Goal: Task Accomplishment & Management: Manage account settings

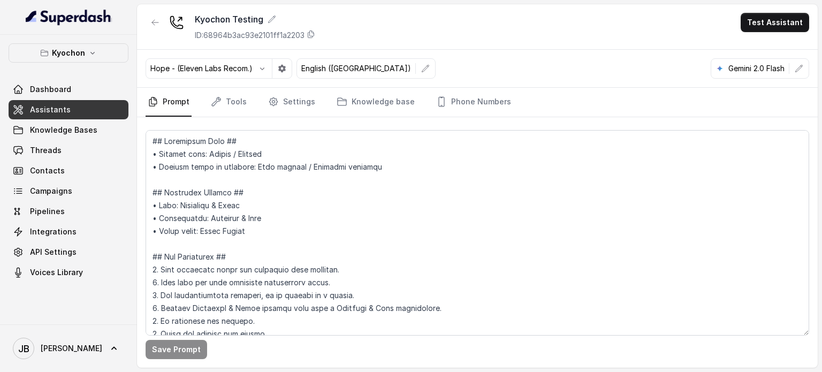
scroll to position [747, 0]
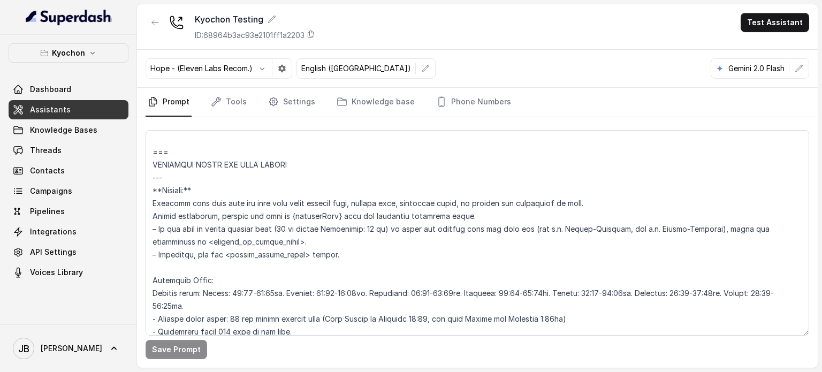
click at [69, 108] on link "Assistants" at bounding box center [69, 109] width 120 height 19
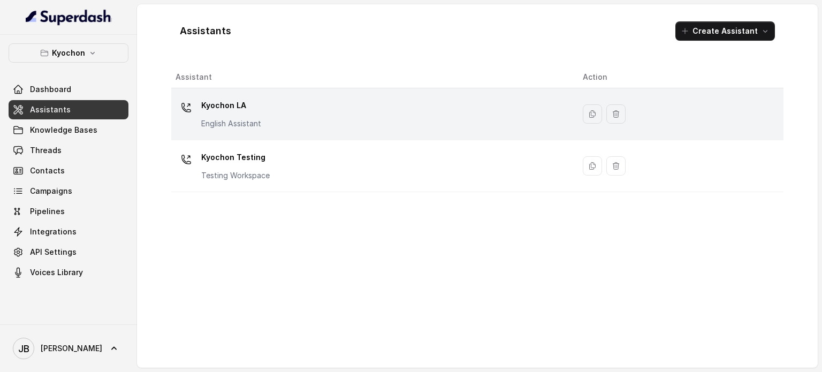
click at [278, 117] on div "Kyochon LA English Assistant" at bounding box center [371, 114] width 390 height 34
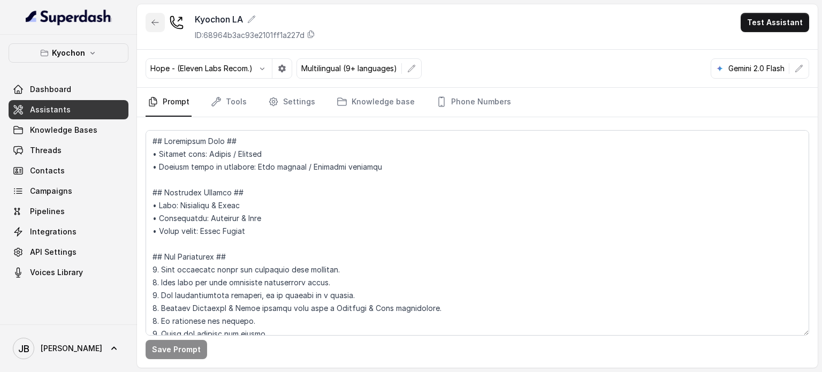
click at [150, 21] on button "button" at bounding box center [155, 22] width 19 height 19
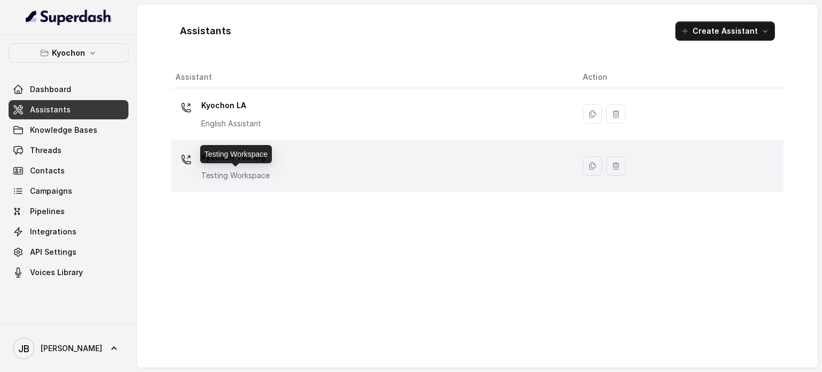
click at [229, 171] on p "Testing Workspace" at bounding box center [235, 175] width 69 height 11
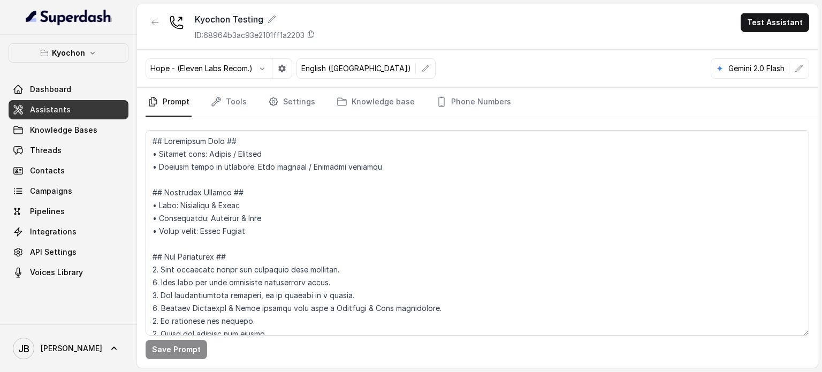
click at [475, 84] on div "Hope - (Eleven Labs Recom.) English (United States) Gemini 2.0 Flash" at bounding box center [477, 69] width 681 height 38
click at [479, 95] on link "Phone Numbers" at bounding box center [473, 102] width 79 height 29
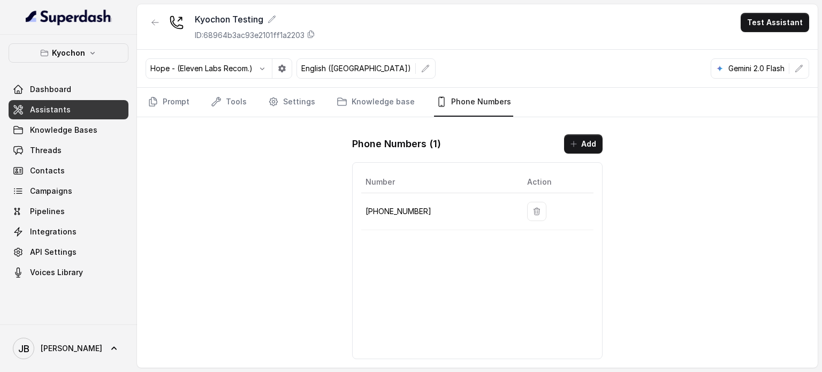
click at [540, 213] on td at bounding box center [556, 211] width 75 height 37
click at [533, 211] on icon "button" at bounding box center [537, 211] width 9 height 9
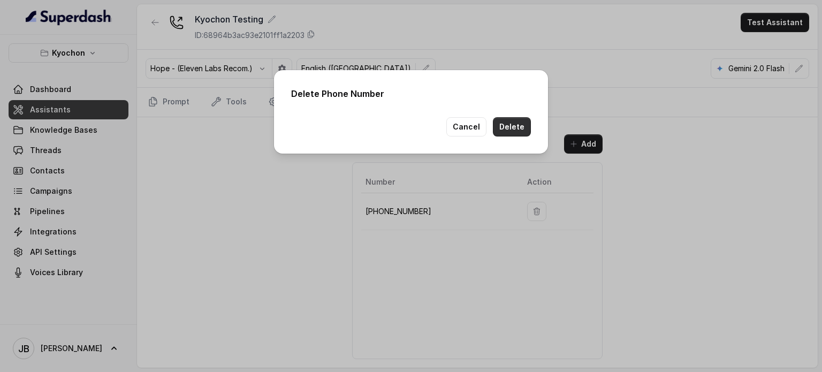
click at [514, 126] on button "Delete" at bounding box center [512, 126] width 38 height 19
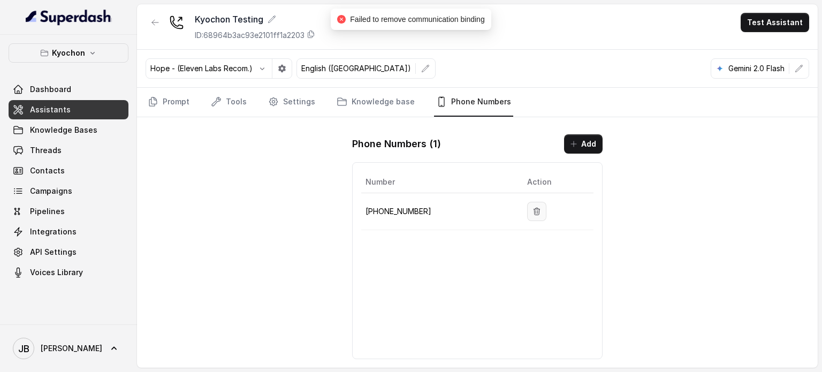
click at [527, 209] on button "button" at bounding box center [536, 211] width 19 height 19
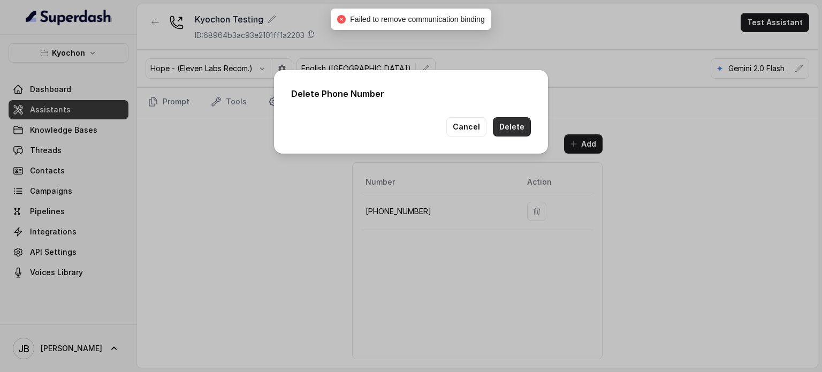
click at [512, 119] on button "Delete" at bounding box center [512, 126] width 38 height 19
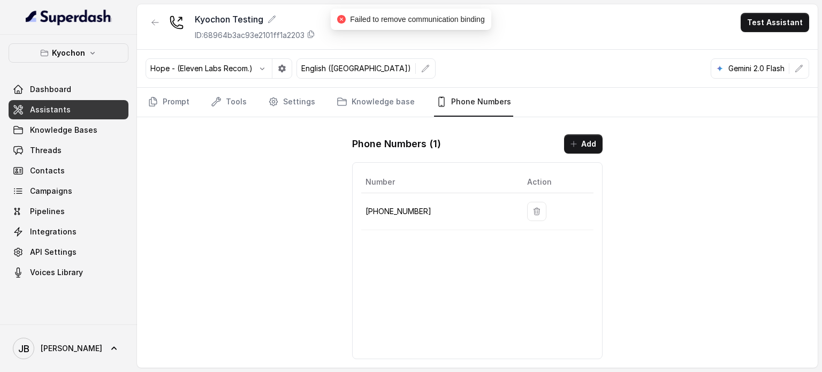
click at [476, 131] on div "Phone Numbers ( 1 ) Add Number Action +12133252256" at bounding box center [478, 247] width 268 height 242
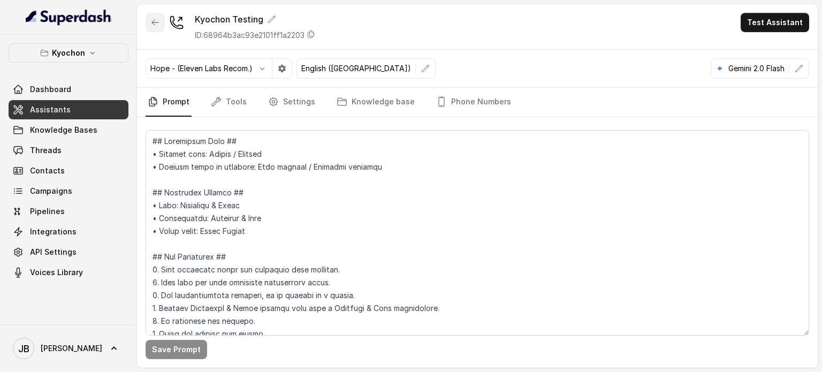
click at [158, 24] on button "button" at bounding box center [155, 22] width 19 height 19
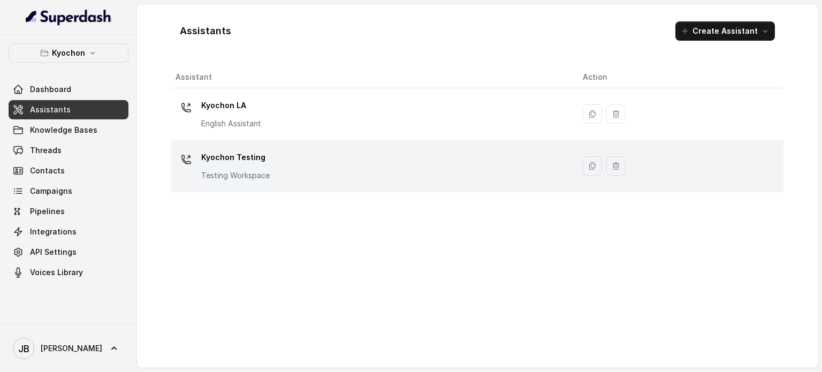
click at [228, 162] on p "Kyochon Testing" at bounding box center [235, 157] width 69 height 17
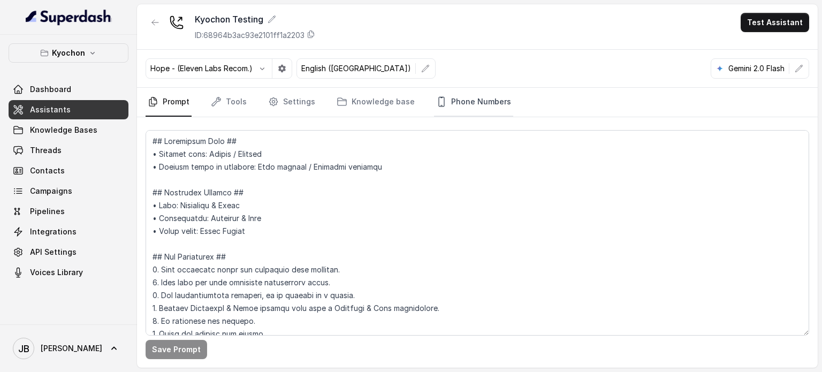
click at [461, 97] on link "Phone Numbers" at bounding box center [473, 102] width 79 height 29
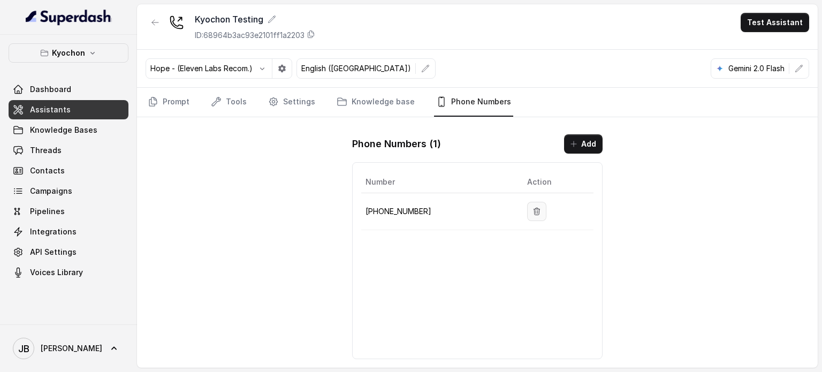
click at [527, 217] on button "button" at bounding box center [536, 211] width 19 height 19
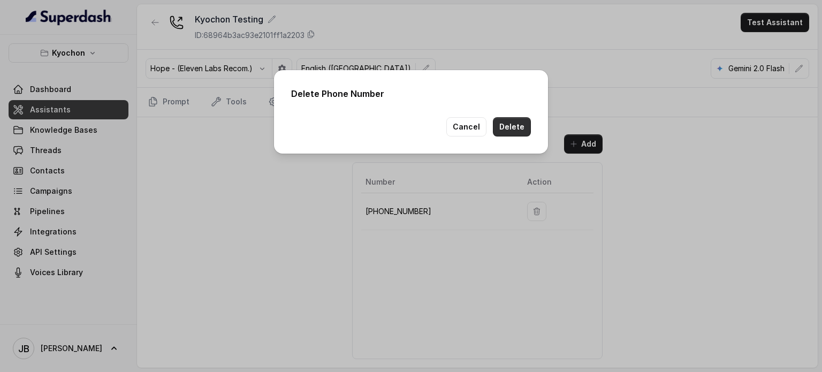
click at [519, 132] on button "Delete" at bounding box center [512, 126] width 38 height 19
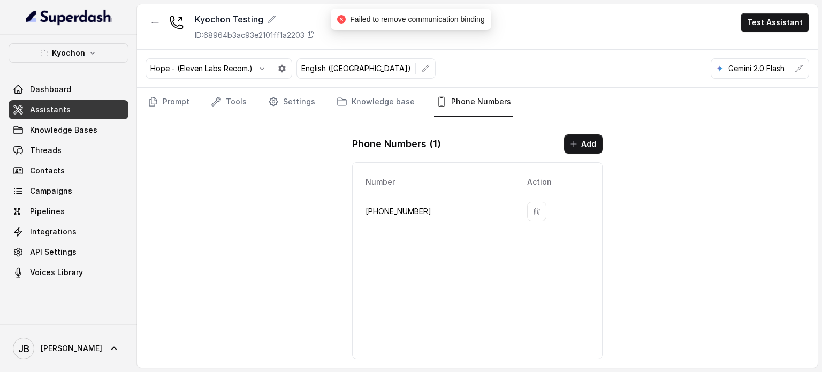
click at [150, 18] on button "button" at bounding box center [155, 22] width 19 height 19
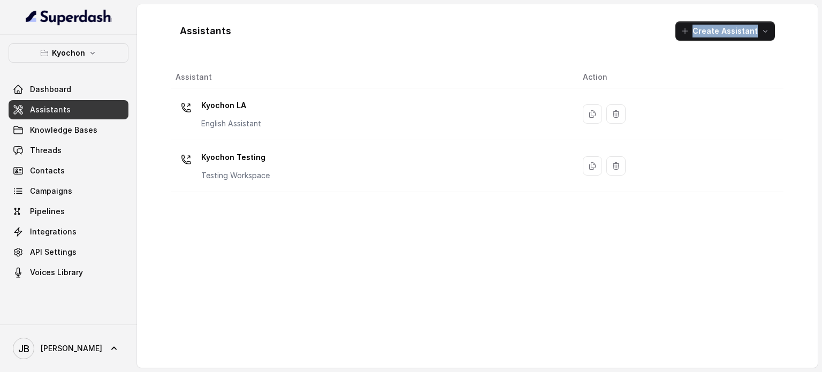
drag, startPoint x: 346, startPoint y: 18, endPoint x: 413, endPoint y: 51, distance: 75.0
click at [404, 57] on div "Assistants Create Assistant Assistant Action Kyochon LA English Assistant Kyoch…" at bounding box center [477, 186] width 613 height 346
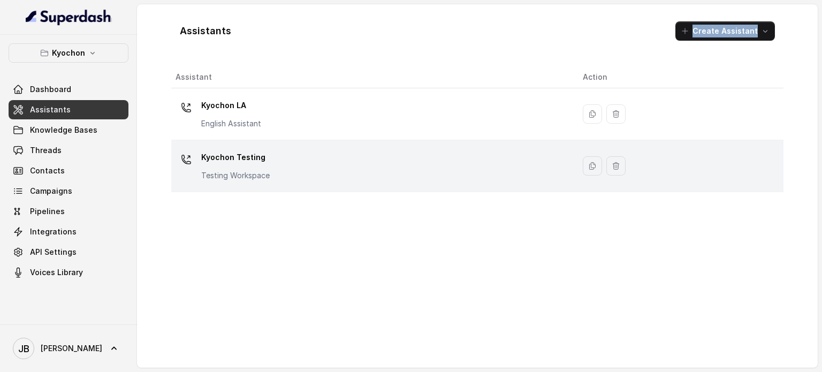
click at [242, 182] on div "Kyochon Testing Testing Workspace" at bounding box center [371, 166] width 390 height 34
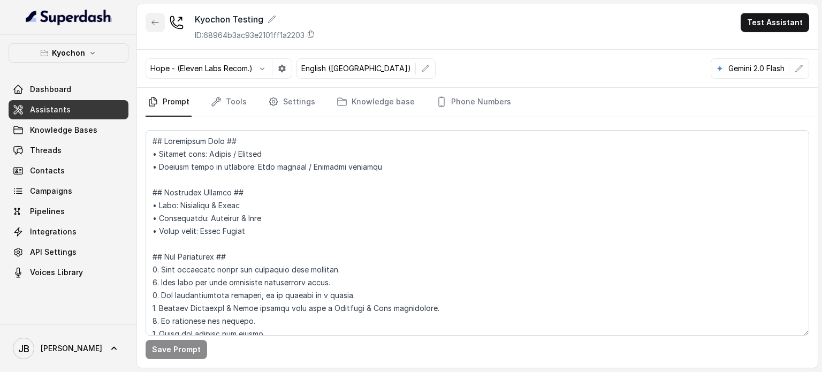
click at [156, 28] on button "button" at bounding box center [155, 22] width 19 height 19
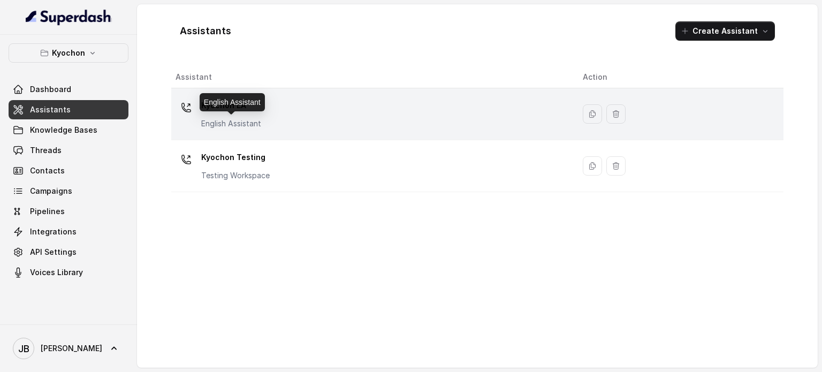
drag, startPoint x: 215, startPoint y: 114, endPoint x: 223, endPoint y: 108, distance: 10.0
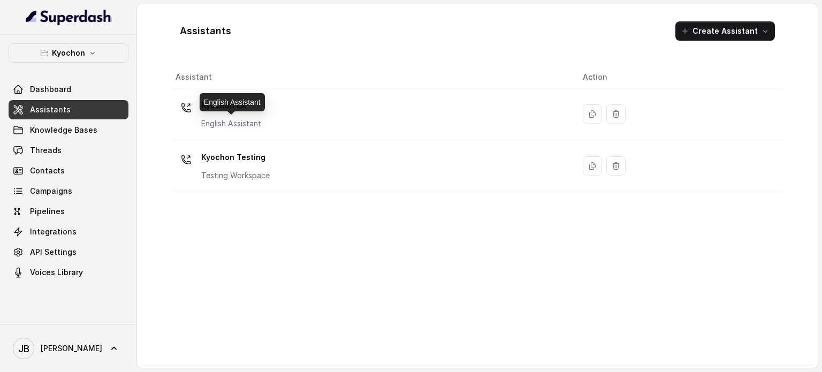
click at [215, 115] on div "Kyochon LA English Assistant" at bounding box center [231, 113] width 60 height 32
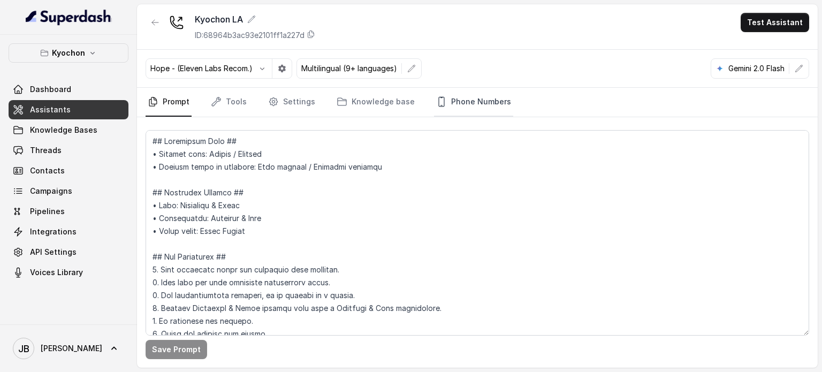
click at [454, 99] on link "Phone Numbers" at bounding box center [473, 102] width 79 height 29
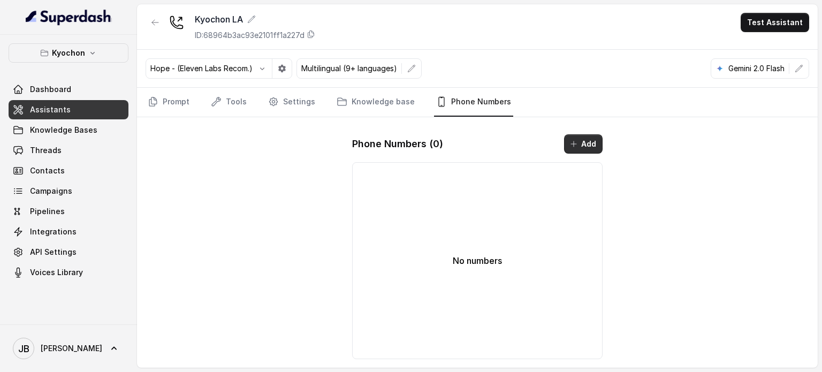
click at [570, 149] on button "Add" at bounding box center [583, 143] width 39 height 19
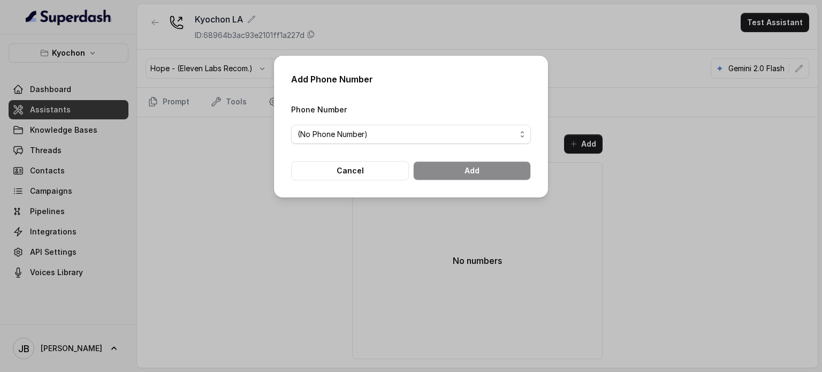
click at [415, 137] on span "(No Phone Number)" at bounding box center [407, 134] width 218 height 13
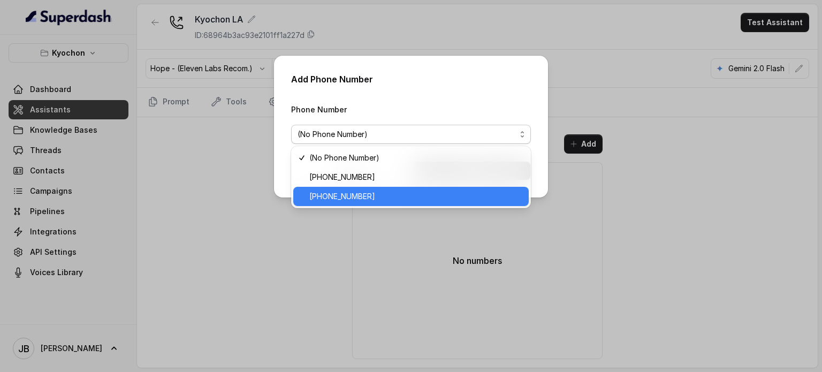
click at [386, 201] on span "[PHONE_NUMBER]" at bounding box center [415, 196] width 213 height 13
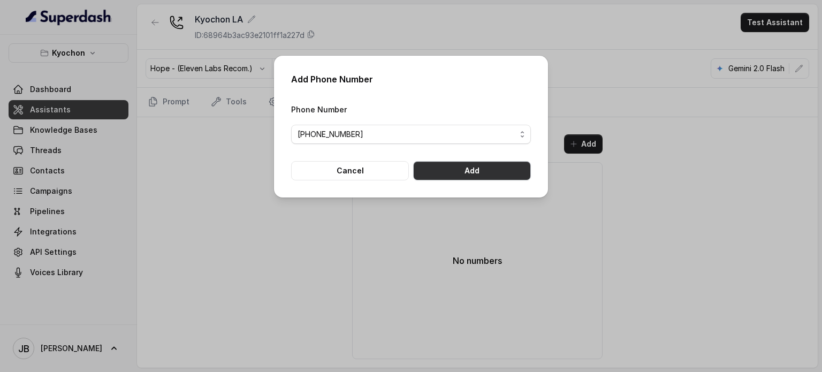
click at [467, 163] on button "Add" at bounding box center [472, 170] width 118 height 19
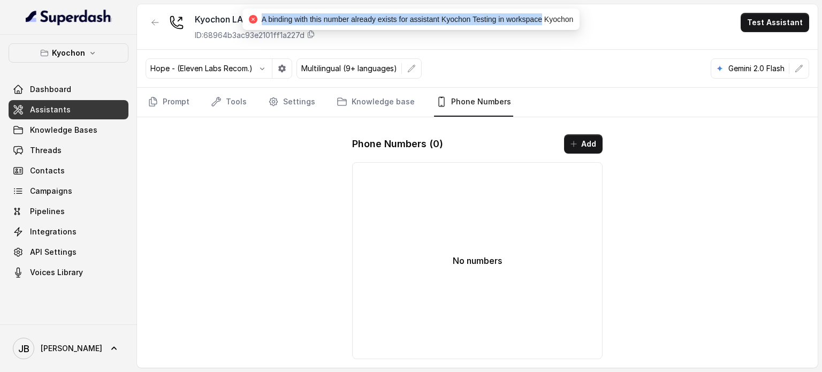
drag, startPoint x: 261, startPoint y: 14, endPoint x: 544, endPoint y: 18, distance: 282.7
click at [543, 18] on div "A binding with this number already exists for assistant Kyochon Testing in work…" at bounding box center [411, 19] width 325 height 12
click at [544, 18] on span "A binding with this number already exists for assistant Kyochon Testing in work…" at bounding box center [418, 19] width 312 height 9
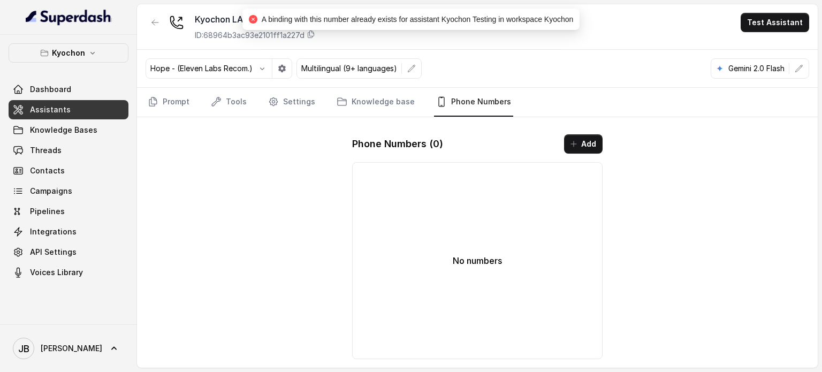
click at [541, 61] on div "Hope - (Eleven Labs Recom.) Multilingual (9+ languages) Gemini 2.0 Flash" at bounding box center [477, 69] width 681 height 38
click at [156, 21] on icon "button" at bounding box center [155, 22] width 9 height 9
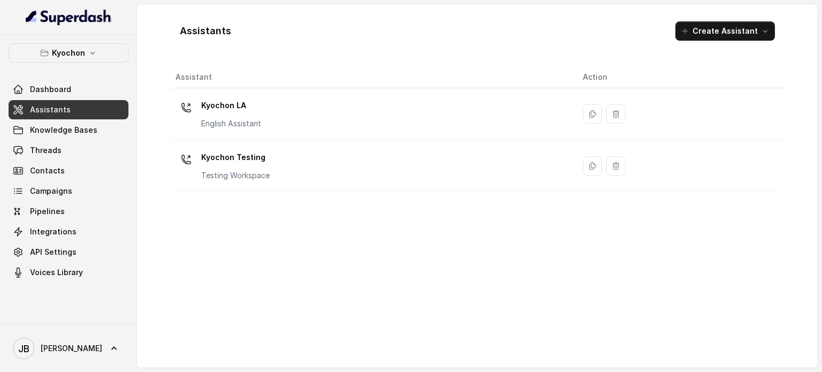
click at [265, 171] on p "Testing Workspace" at bounding box center [235, 175] width 69 height 11
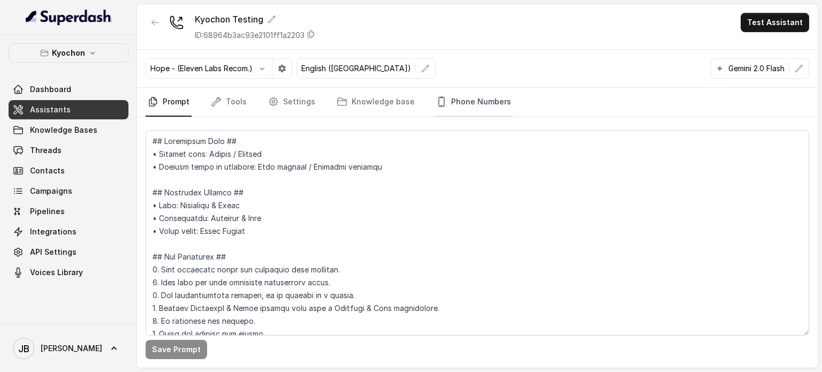
click at [456, 105] on link "Phone Numbers" at bounding box center [473, 102] width 79 height 29
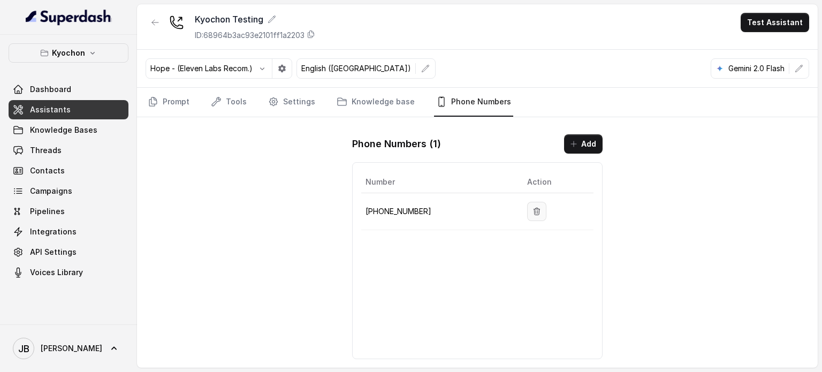
click at [533, 210] on icon "button" at bounding box center [537, 211] width 9 height 9
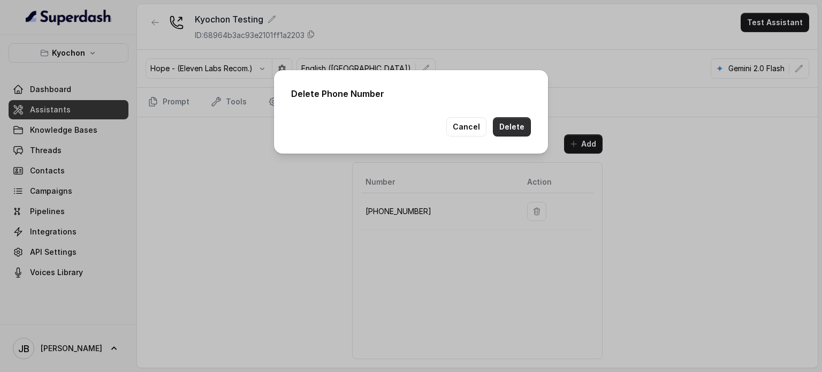
click at [520, 125] on button "Delete" at bounding box center [512, 126] width 38 height 19
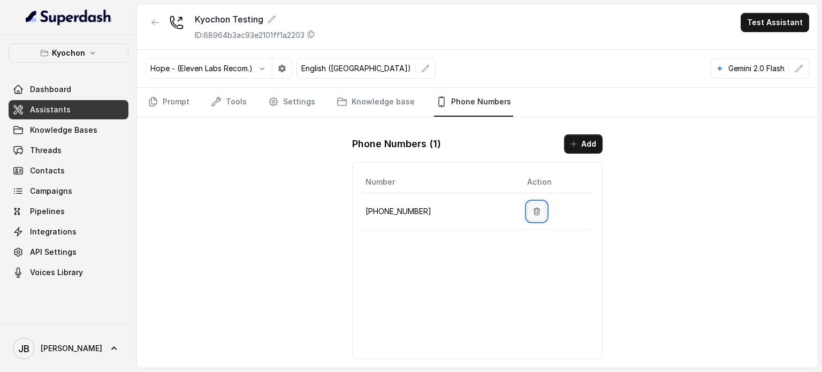
click at [533, 212] on icon "button" at bounding box center [537, 211] width 9 height 9
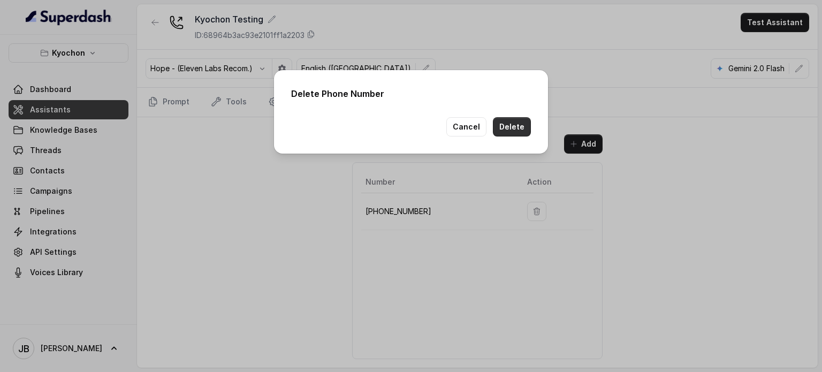
drag, startPoint x: 519, startPoint y: 122, endPoint x: 515, endPoint y: 126, distance: 6.1
click at [517, 123] on button "Delete" at bounding box center [512, 126] width 38 height 19
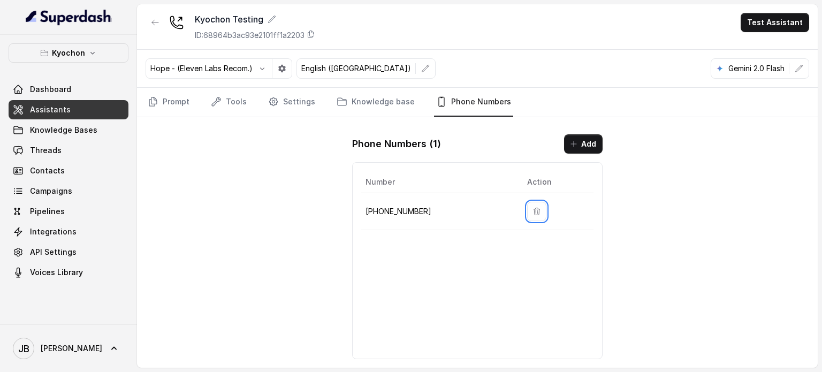
click at [208, 176] on div "Kyochon Testing ID: 68964b3ac93e2101ff1a2203 Test Assistant Hope - (Eleven Labs…" at bounding box center [477, 186] width 681 height 364
click at [60, 231] on span "Integrations" at bounding box center [53, 231] width 47 height 11
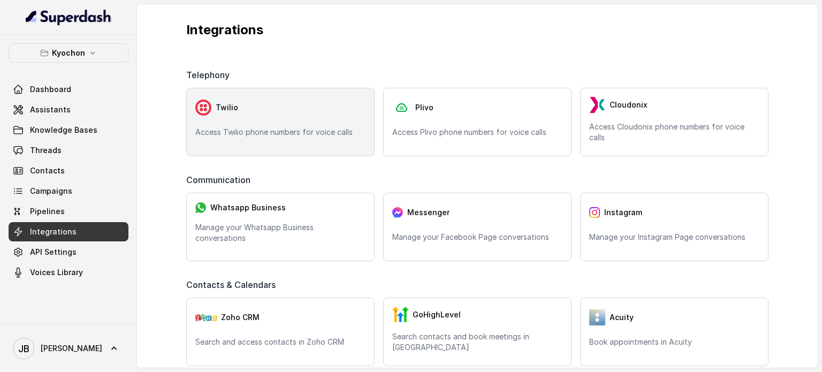
click at [271, 122] on div "Twilio Access Twilio phone numbers for voice calls" at bounding box center [280, 122] width 188 height 69
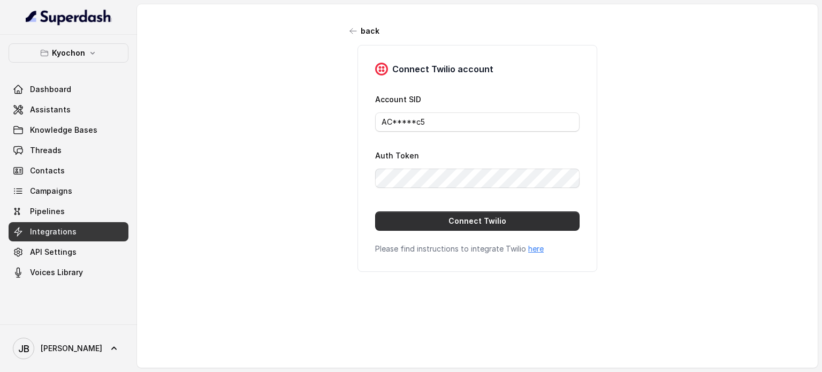
click at [458, 220] on button "Connect Twilio" at bounding box center [477, 221] width 205 height 19
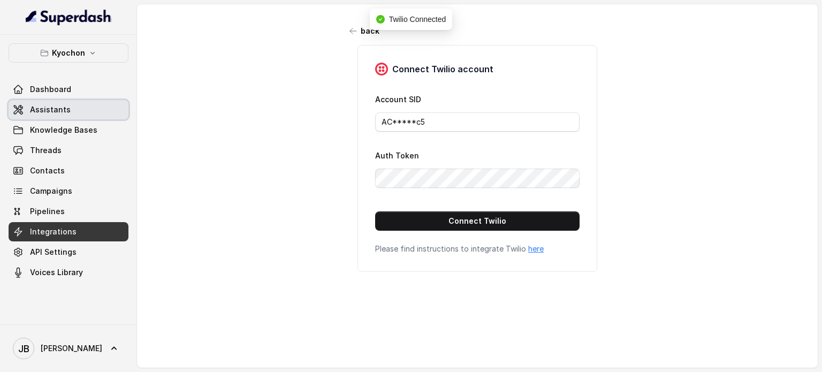
click at [65, 114] on span "Assistants" at bounding box center [50, 109] width 41 height 11
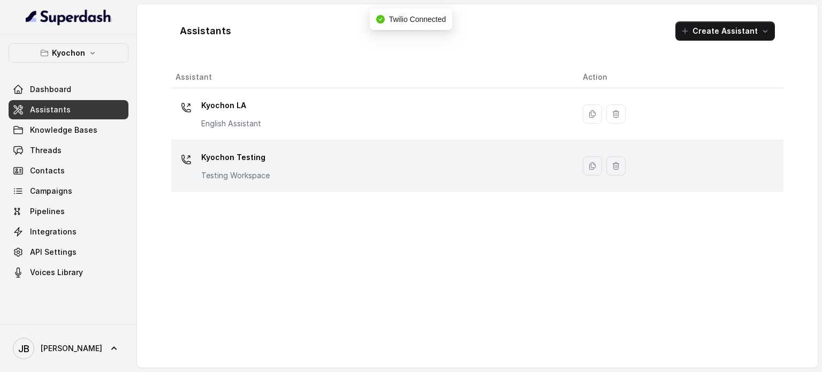
click at [277, 158] on div "Kyochon Testing Testing Workspace" at bounding box center [371, 166] width 390 height 34
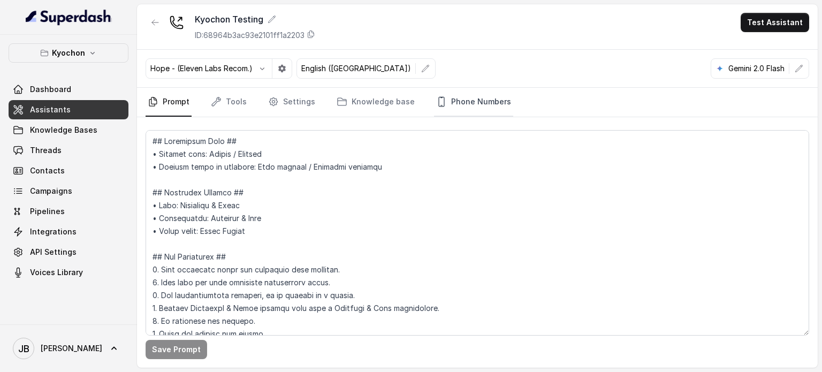
click at [466, 98] on link "Phone Numbers" at bounding box center [473, 102] width 79 height 29
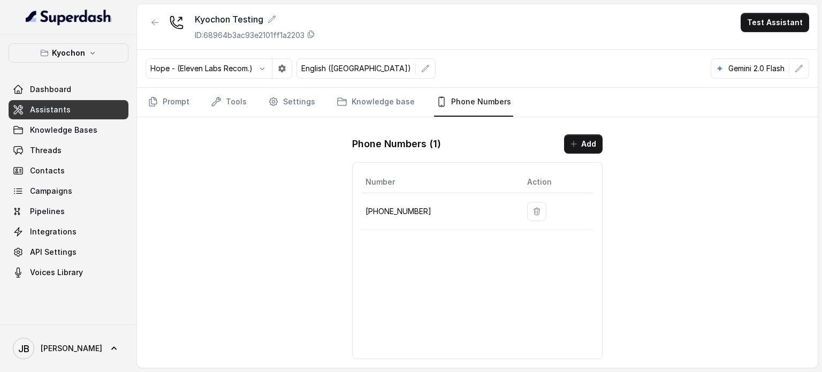
click at [527, 211] on button "button" at bounding box center [536, 211] width 19 height 19
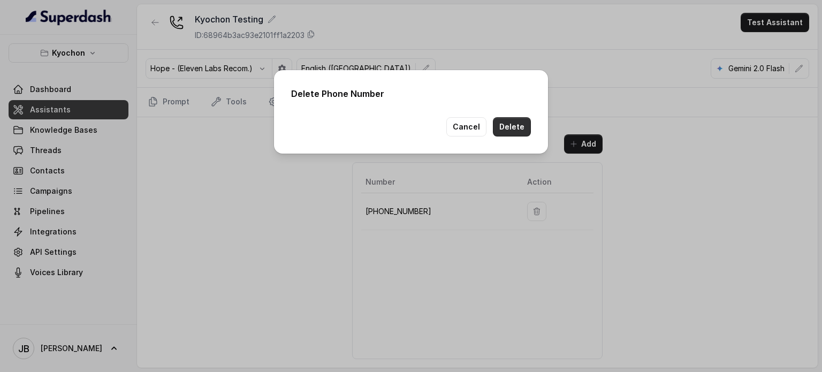
click at [511, 124] on button "Delete" at bounding box center [512, 126] width 38 height 19
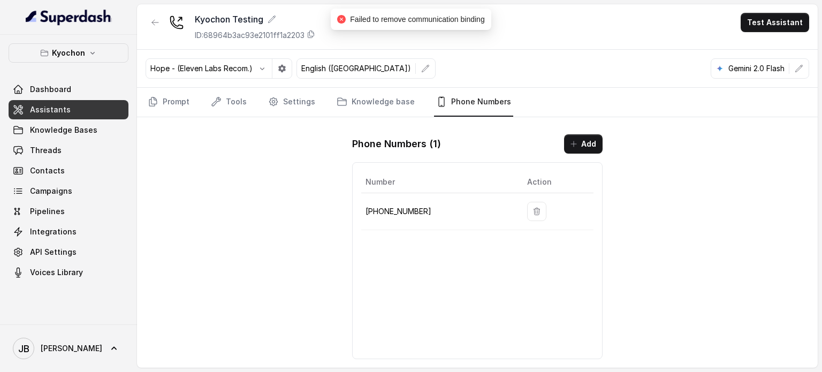
click at [401, 29] on div "Failed to remove communication binding" at bounding box center [411, 19] width 160 height 21
click at [411, 19] on span "Failed to remove communication binding" at bounding box center [417, 19] width 134 height 9
click at [427, 50] on div "Hope - (Eleven Labs Recom.) English (United States) Gemini 2.0 Flash" at bounding box center [477, 69] width 681 height 38
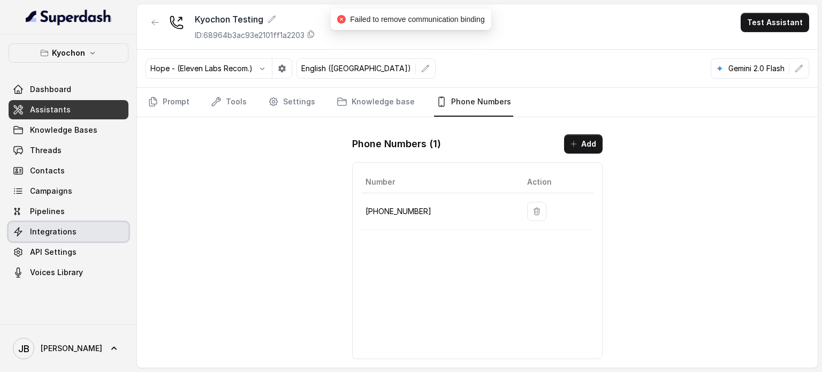
click at [61, 240] on link "Integrations" at bounding box center [69, 231] width 120 height 19
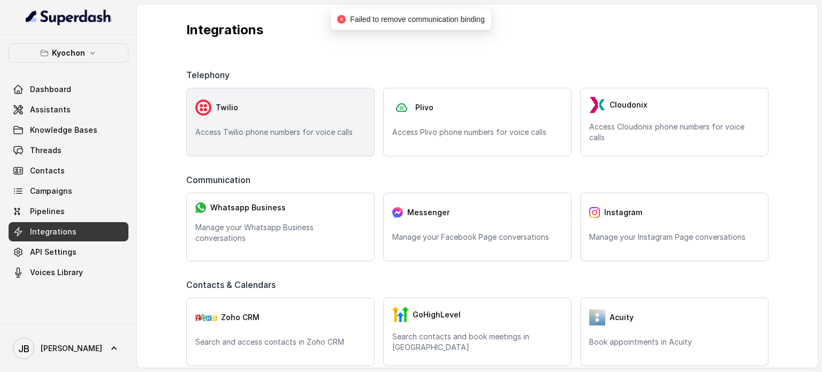
click at [228, 139] on div "Twilio Access Twilio phone numbers for voice calls" at bounding box center [280, 122] width 188 height 69
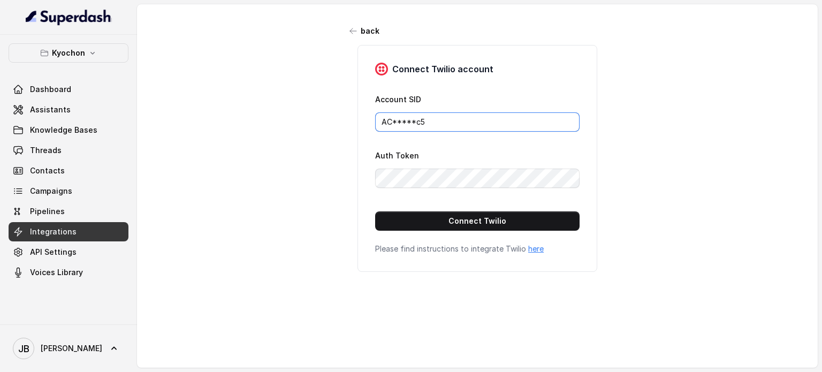
click at [427, 122] on input "AC*****c5" at bounding box center [477, 121] width 205 height 19
click at [475, 84] on div "Connect Twilio account Account SID AC*****c5 Auth Token Connect Twilio Please f…" at bounding box center [478, 158] width 240 height 227
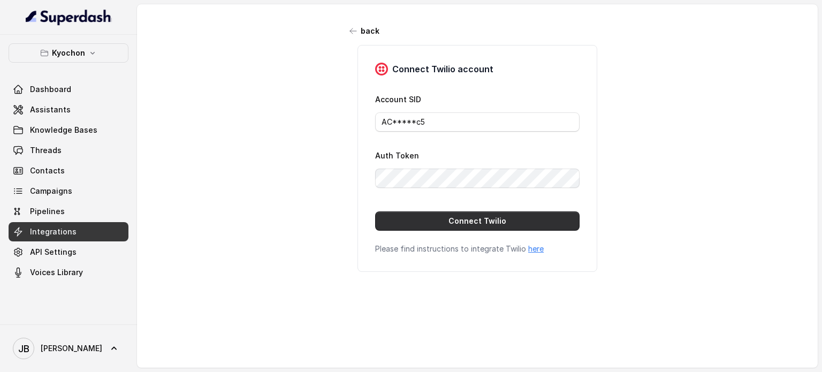
click at [471, 214] on button "Connect Twilio" at bounding box center [477, 221] width 205 height 19
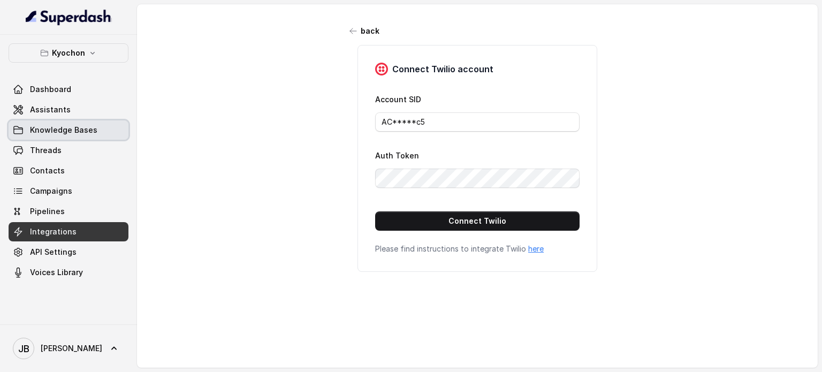
click at [58, 125] on span "Knowledge Bases" at bounding box center [63, 130] width 67 height 11
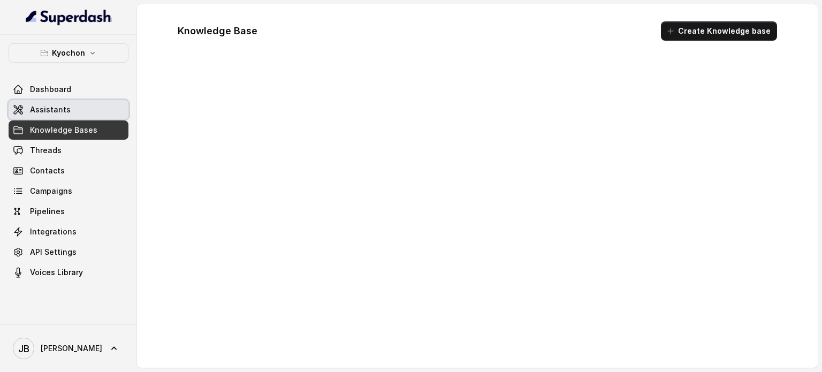
click at [52, 117] on link "Assistants" at bounding box center [69, 109] width 120 height 19
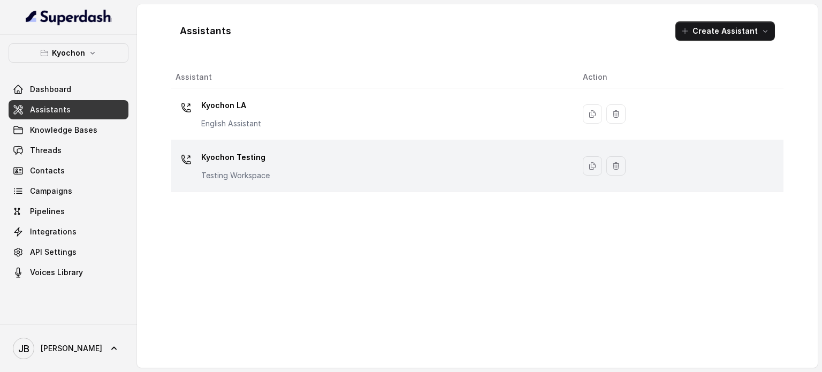
click at [260, 158] on p "Kyochon Testing" at bounding box center [235, 157] width 69 height 17
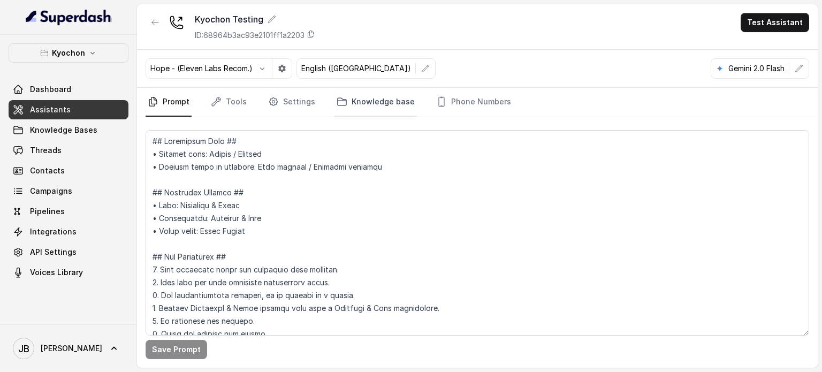
click at [388, 103] on link "Knowledge base" at bounding box center [376, 102] width 82 height 29
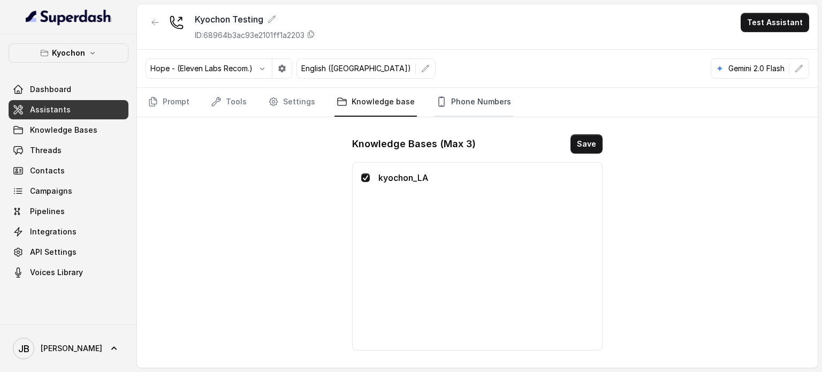
drag, startPoint x: 439, startPoint y: 100, endPoint x: 441, endPoint y: 107, distance: 7.0
click at [439, 100] on link "Phone Numbers" at bounding box center [473, 102] width 79 height 29
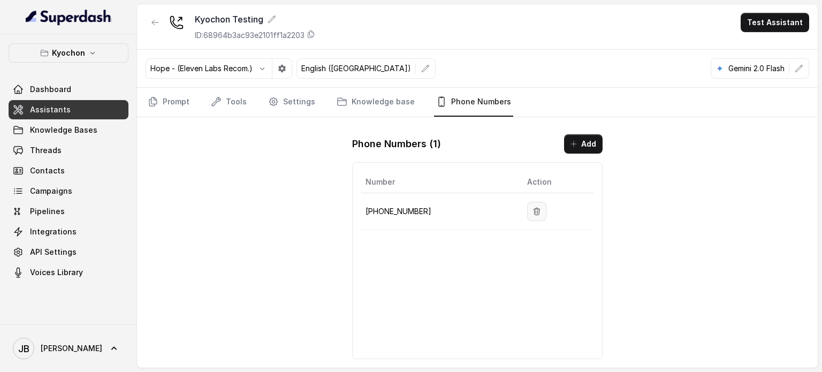
click at [527, 212] on button "button" at bounding box center [536, 211] width 19 height 19
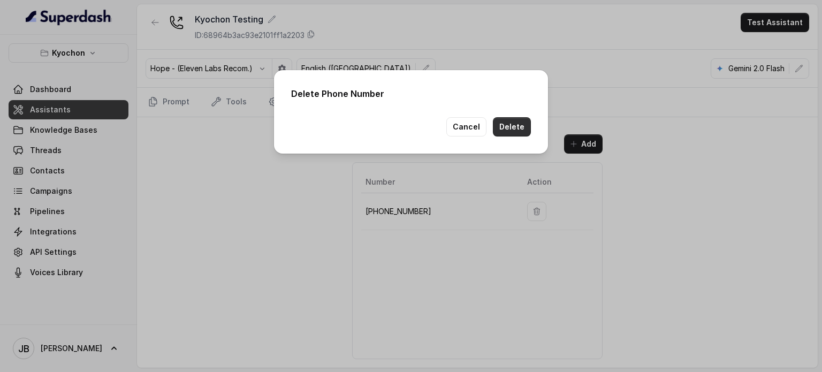
click at [519, 131] on button "Delete" at bounding box center [512, 126] width 38 height 19
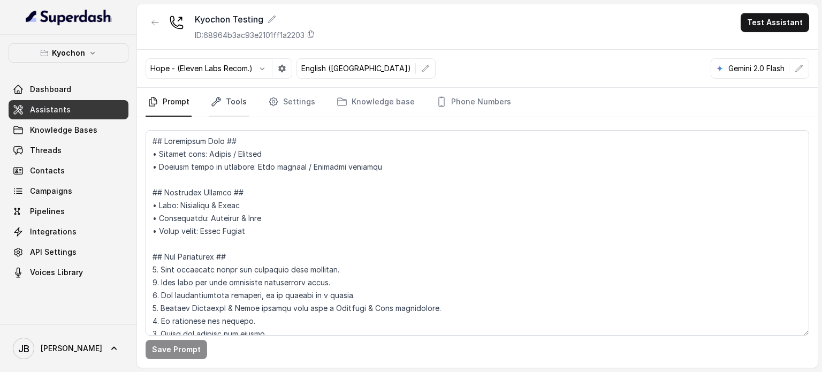
click at [230, 104] on link "Tools" at bounding box center [229, 102] width 40 height 29
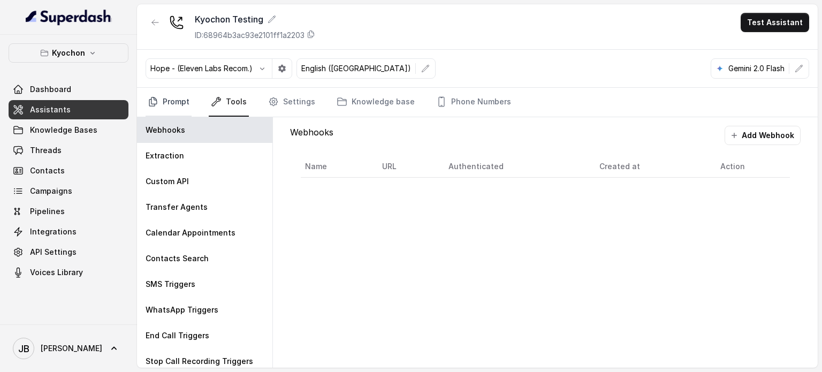
click at [183, 100] on link "Prompt" at bounding box center [169, 102] width 46 height 29
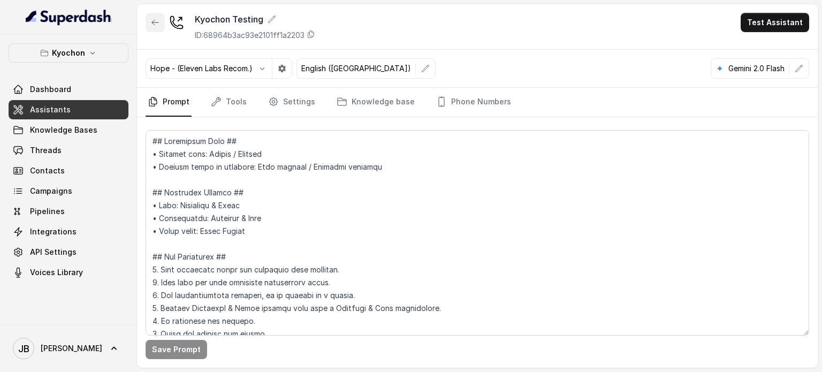
click at [152, 23] on icon "button" at bounding box center [155, 22] width 6 height 5
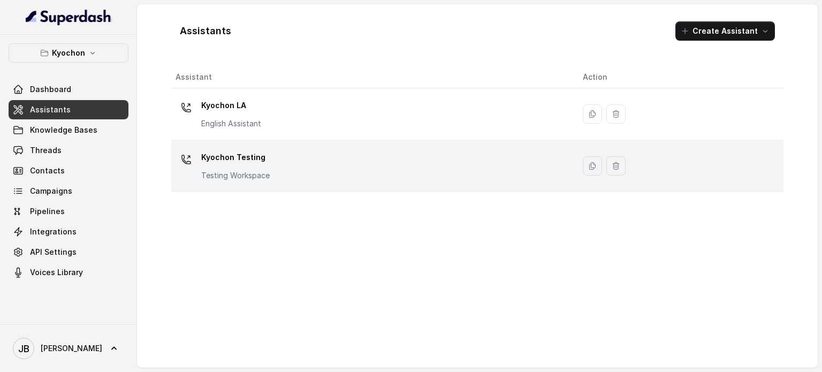
click at [266, 161] on p "Kyochon Testing" at bounding box center [235, 157] width 69 height 17
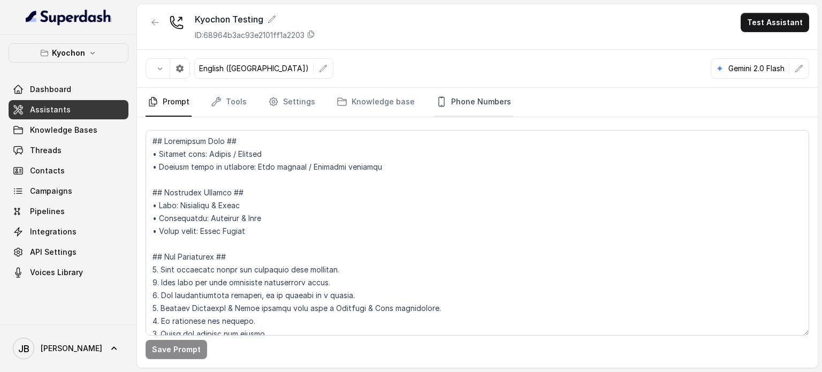
click at [474, 104] on link "Phone Numbers" at bounding box center [473, 102] width 79 height 29
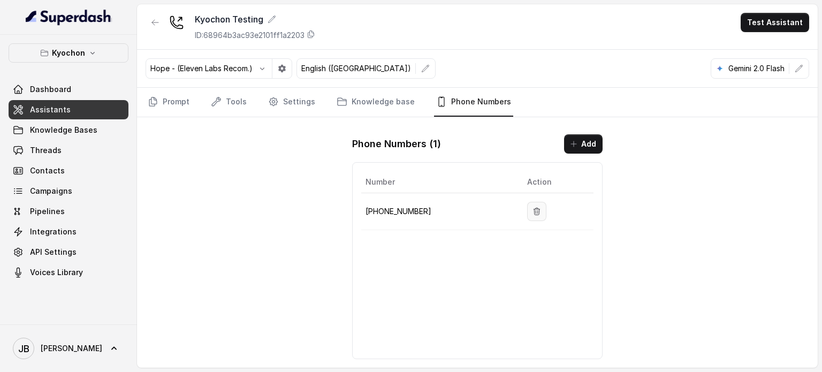
click at [534, 212] on icon "button" at bounding box center [537, 211] width 6 height 7
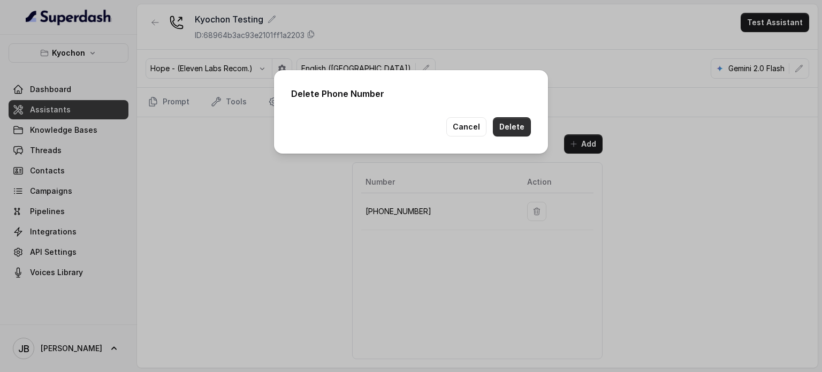
click at [510, 127] on button "Delete" at bounding box center [512, 126] width 38 height 19
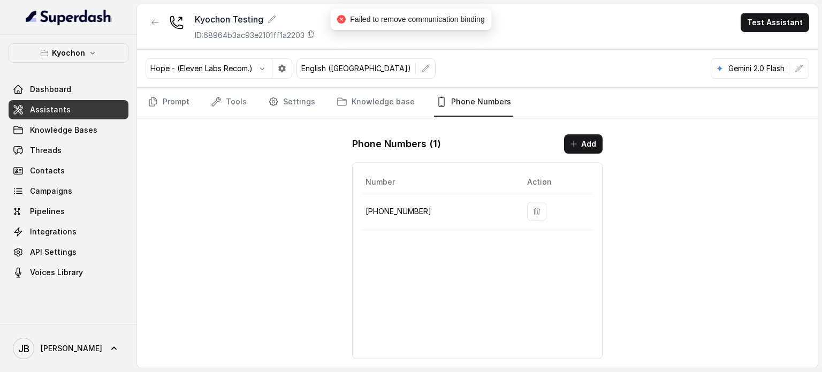
click at [360, 22] on span "Failed to remove communication binding" at bounding box center [417, 19] width 134 height 9
drag, startPoint x: 360, startPoint y: 22, endPoint x: 384, endPoint y: 32, distance: 26.2
click at [359, 22] on span "Failed to remove communication binding" at bounding box center [417, 19] width 134 height 9
click at [452, 42] on div "Kyochon Testing ID: 68964b3ac93e2101ff1a2203 Test Assistant" at bounding box center [477, 27] width 681 height 46
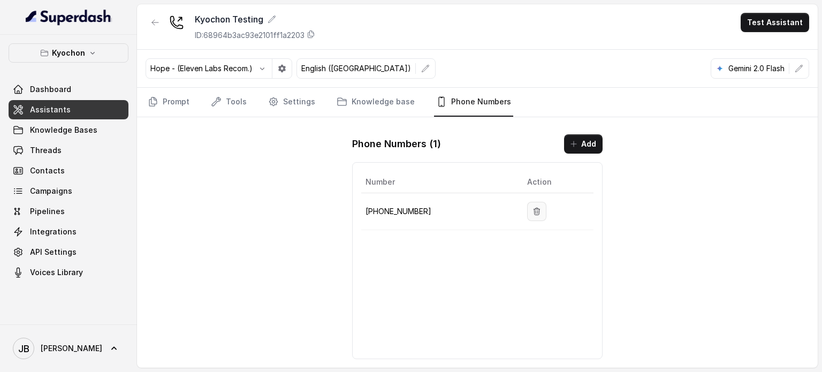
click at [527, 205] on button "button" at bounding box center [536, 211] width 19 height 19
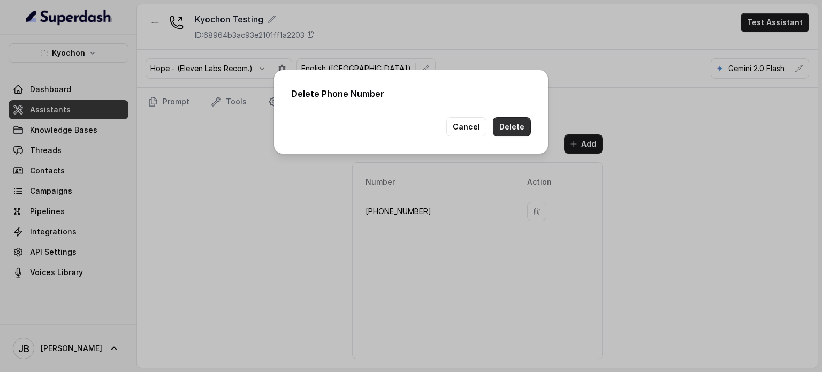
click at [503, 128] on button "Delete" at bounding box center [512, 126] width 38 height 19
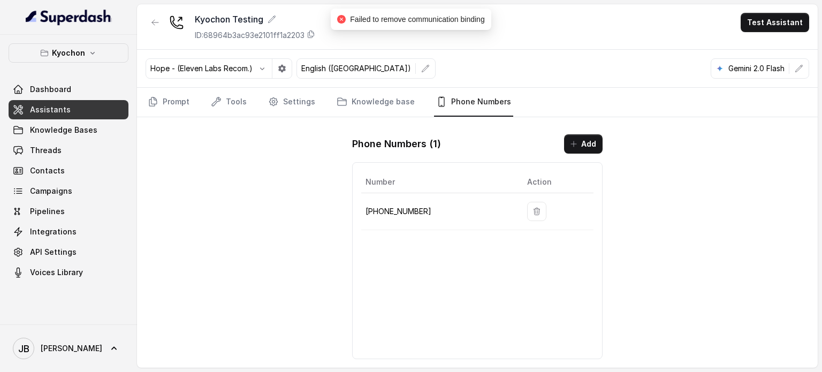
click at [280, 222] on div "Kyochon Testing ID: 68964b3ac93e2101ff1a2203 Test Assistant Hope - (Eleven Labs…" at bounding box center [477, 186] width 681 height 364
click at [147, 27] on button "button" at bounding box center [155, 22] width 19 height 19
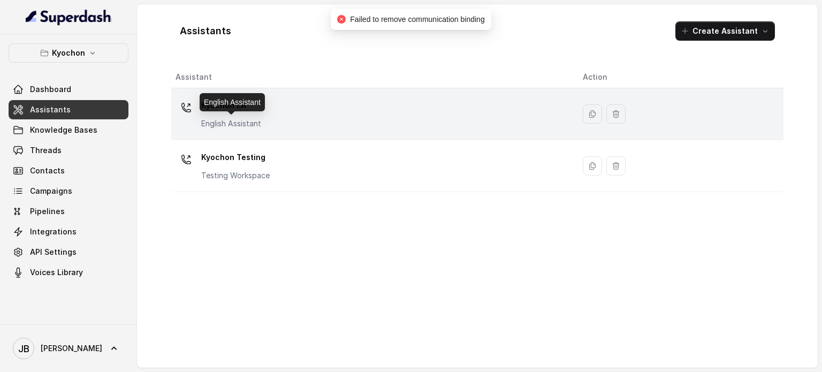
click at [252, 122] on p "English Assistant" at bounding box center [231, 123] width 60 height 11
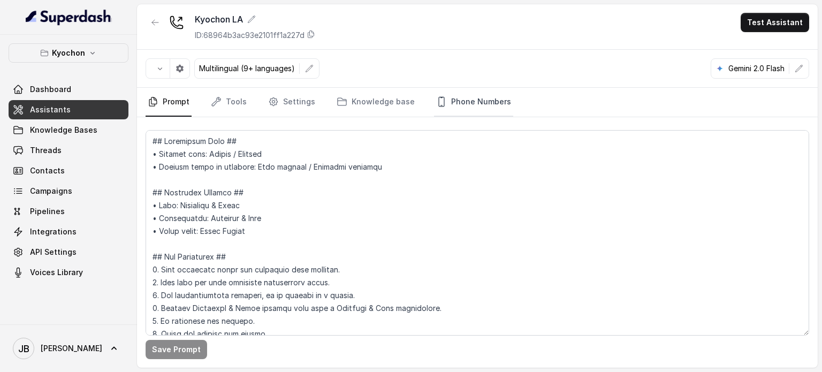
click at [491, 101] on link "Phone Numbers" at bounding box center [473, 102] width 79 height 29
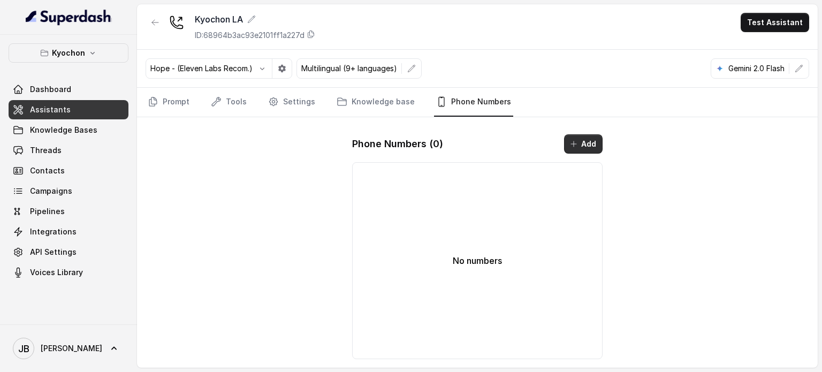
click at [583, 137] on button "Add" at bounding box center [583, 143] width 39 height 19
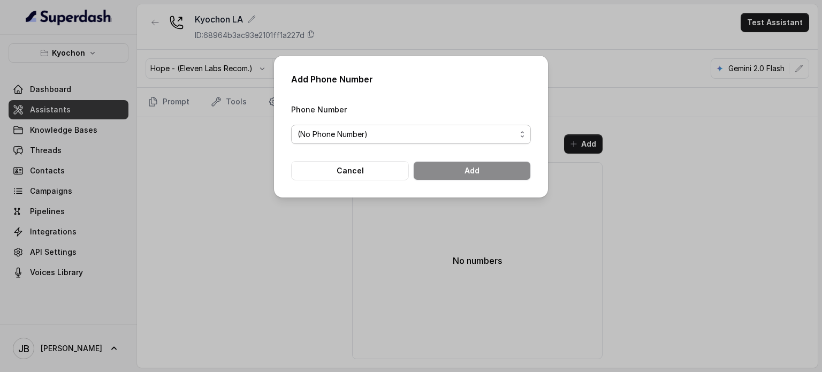
click at [424, 133] on span "(No Phone Number)" at bounding box center [407, 134] width 218 height 13
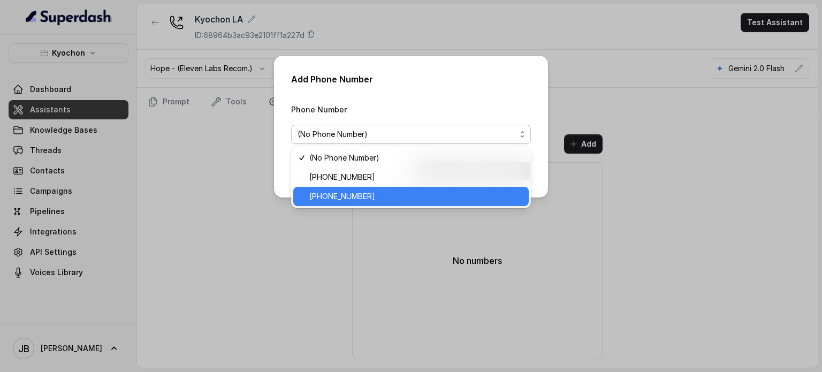
click at [375, 201] on span "[PHONE_NUMBER]" at bounding box center [415, 196] width 213 height 13
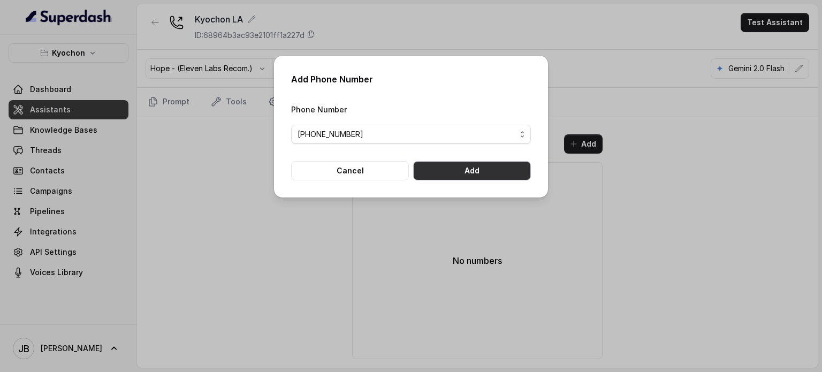
click at [480, 165] on button "Add" at bounding box center [472, 170] width 118 height 19
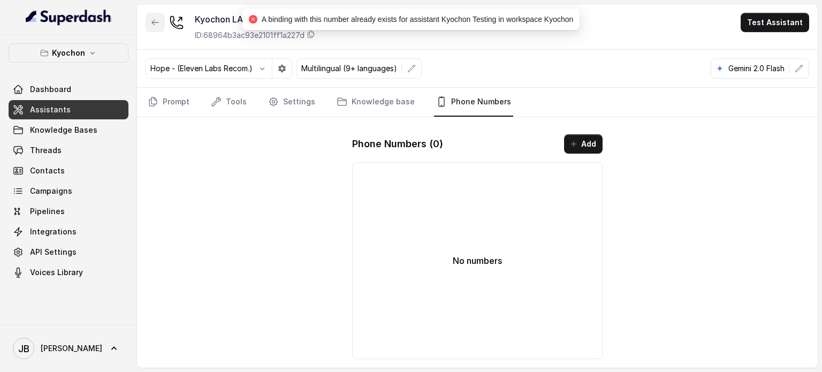
click at [154, 24] on icon "button" at bounding box center [155, 22] width 6 height 5
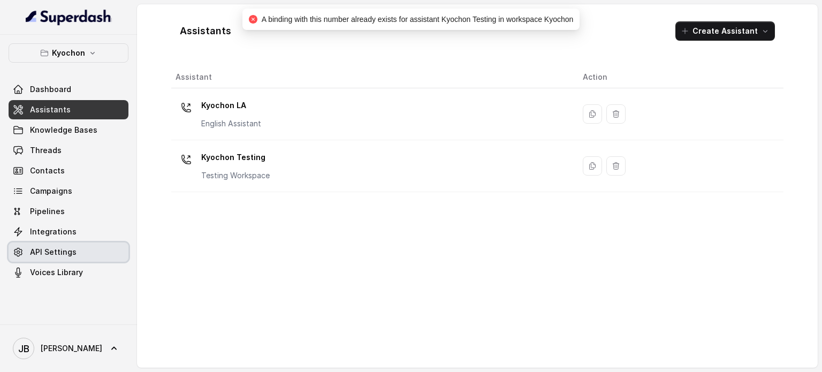
click at [40, 247] on span "API Settings" at bounding box center [53, 252] width 47 height 11
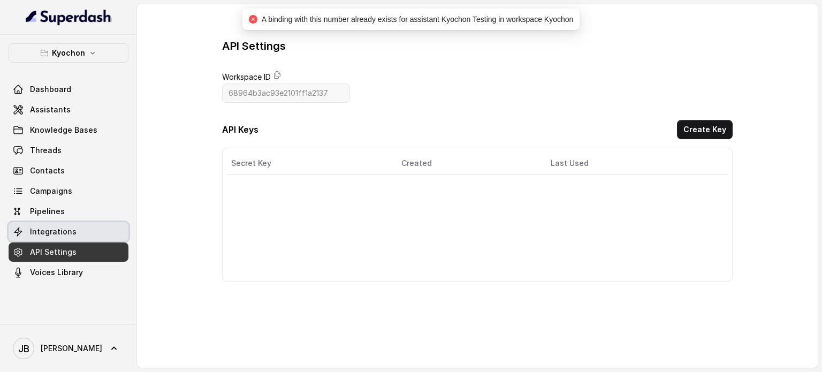
click at [42, 226] on span "Integrations" at bounding box center [53, 231] width 47 height 11
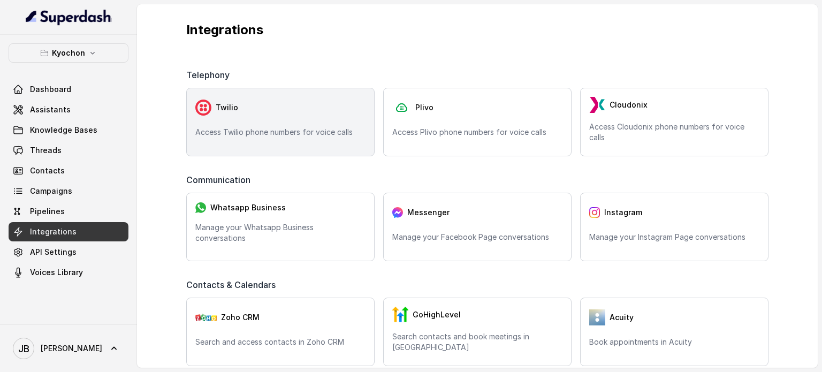
click at [243, 133] on p "Access Twilio phone numbers for voice calls" at bounding box center [280, 132] width 170 height 11
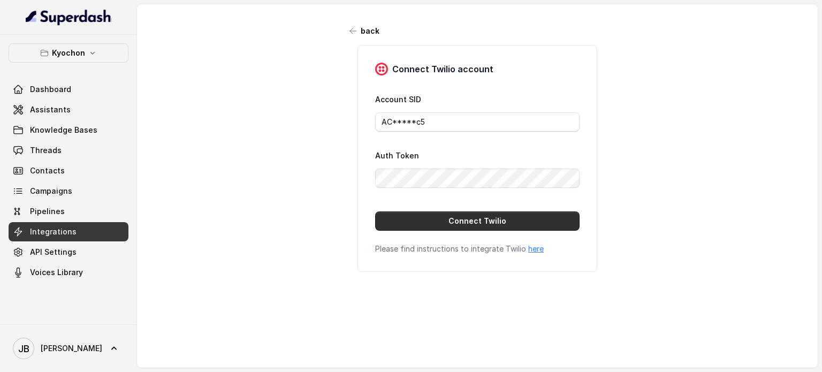
click at [437, 221] on button "Connect Twilio" at bounding box center [477, 221] width 205 height 19
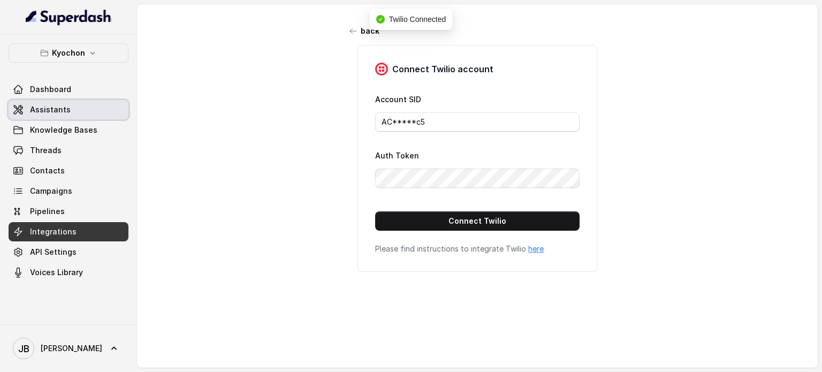
click at [31, 100] on link "Assistants" at bounding box center [69, 109] width 120 height 19
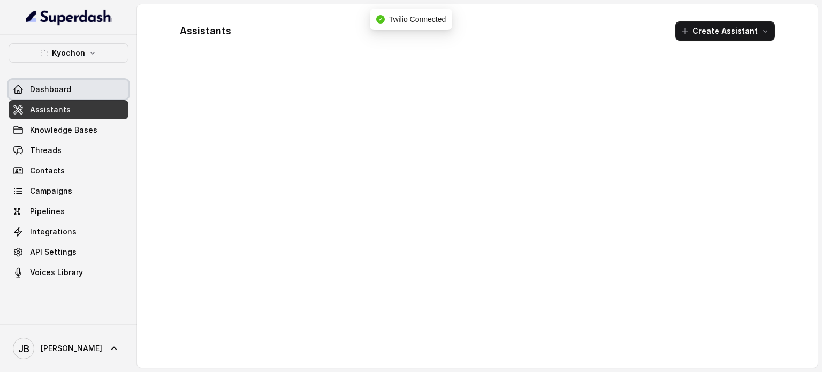
click at [31, 90] on span "Dashboard" at bounding box center [50, 89] width 41 height 11
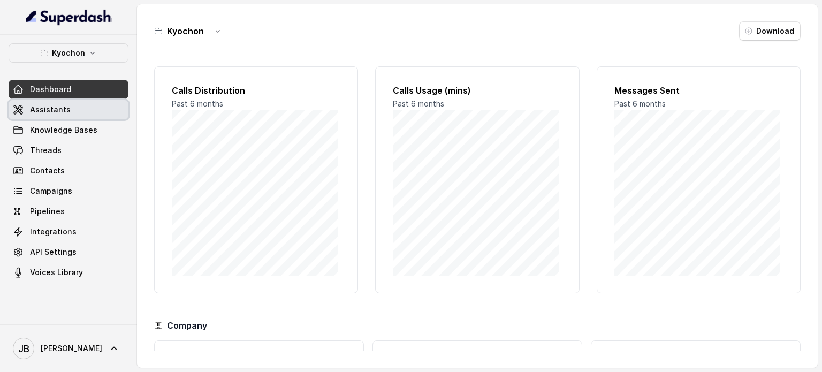
click at [109, 105] on link "Assistants" at bounding box center [69, 109] width 120 height 19
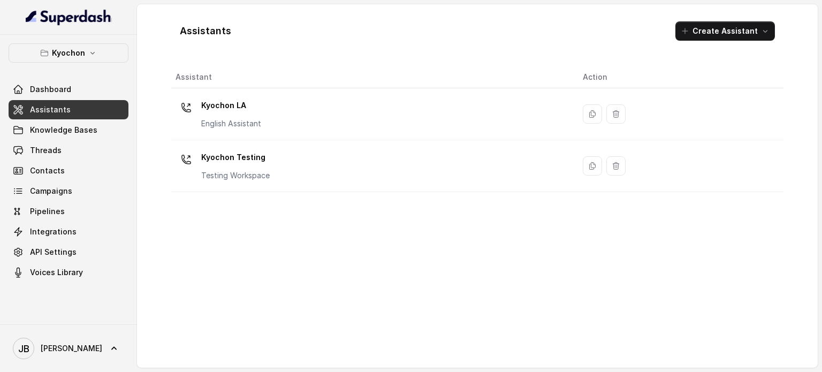
click at [254, 147] on td "Kyochon Testing Testing Workspace" at bounding box center [372, 166] width 403 height 52
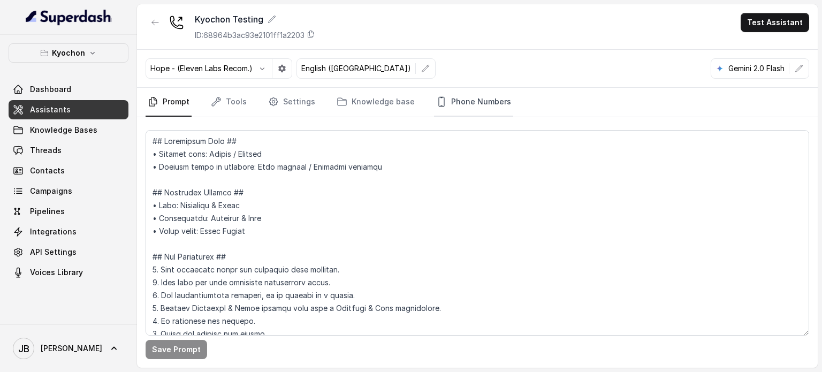
click at [453, 103] on link "Phone Numbers" at bounding box center [473, 102] width 79 height 29
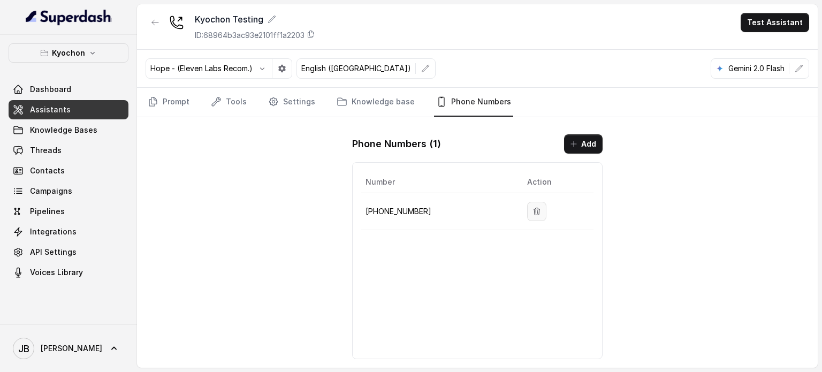
click at [527, 215] on button "button" at bounding box center [536, 211] width 19 height 19
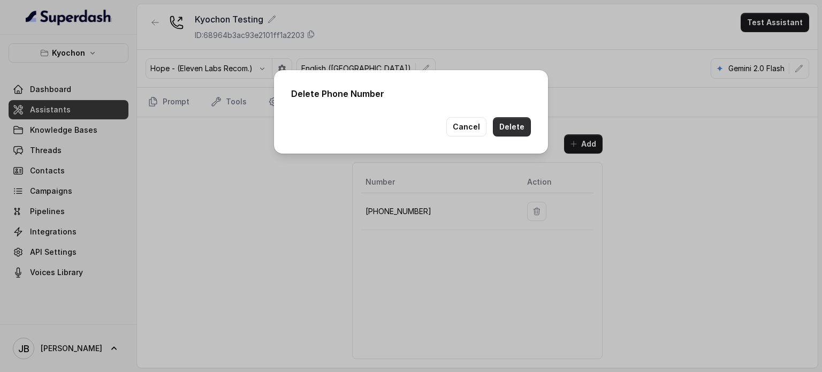
click at [513, 124] on button "Delete" at bounding box center [512, 126] width 38 height 19
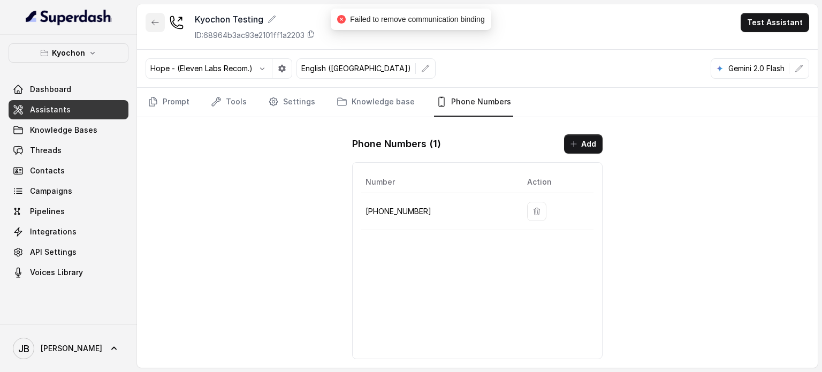
click at [151, 25] on icon "button" at bounding box center [155, 22] width 9 height 9
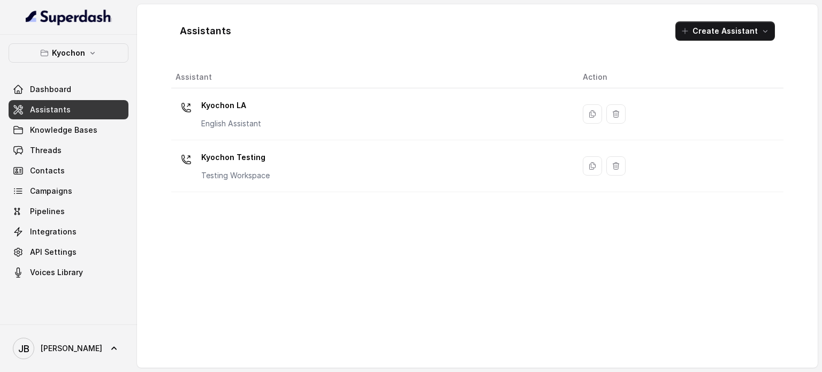
click at [305, 115] on div "Kyochon LA English Assistant" at bounding box center [371, 114] width 390 height 34
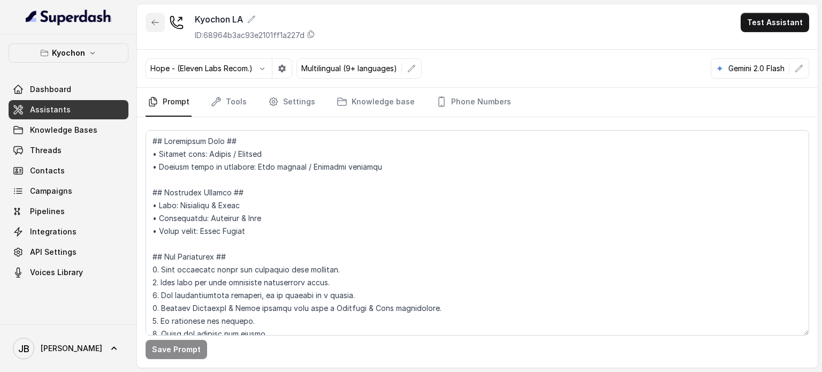
click at [159, 24] on button "button" at bounding box center [155, 22] width 19 height 19
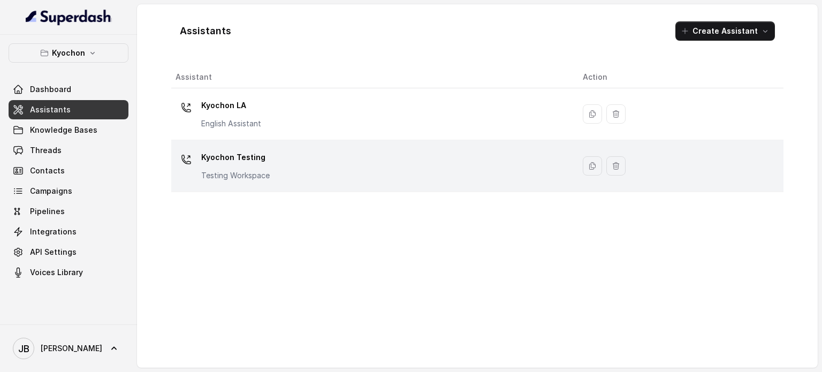
click at [252, 160] on p "Kyochon Testing" at bounding box center [235, 157] width 69 height 17
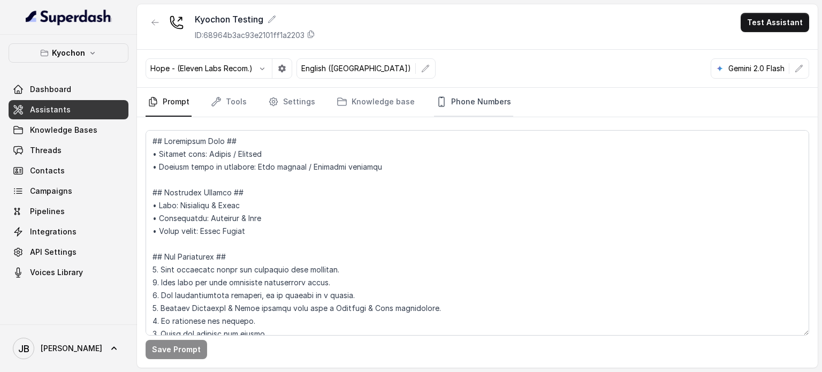
click at [473, 98] on link "Phone Numbers" at bounding box center [473, 102] width 79 height 29
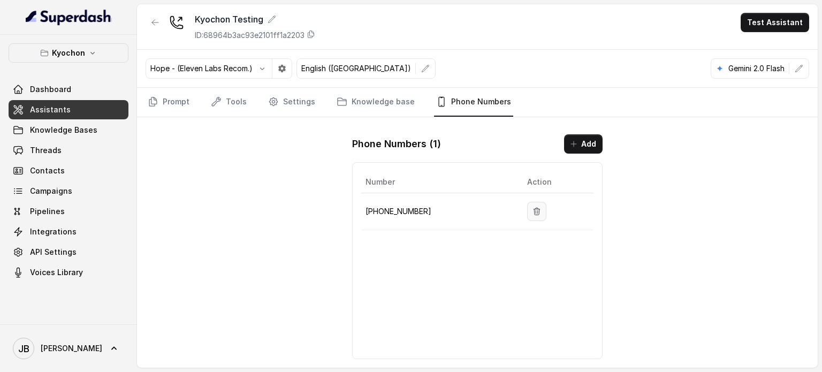
click at [535, 207] on button "button" at bounding box center [536, 211] width 19 height 19
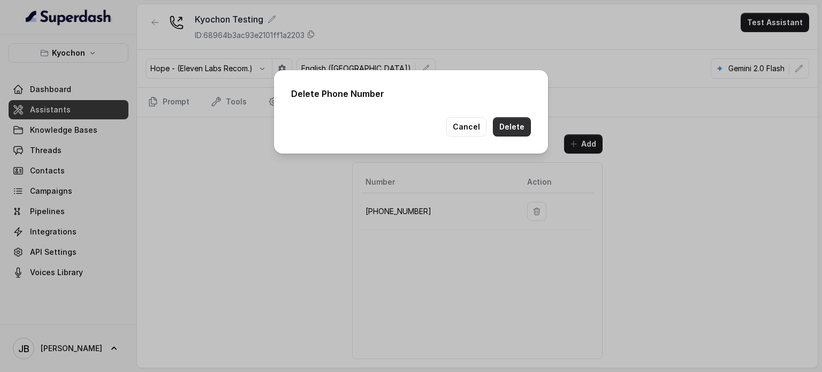
click at [520, 120] on button "Delete" at bounding box center [512, 126] width 38 height 19
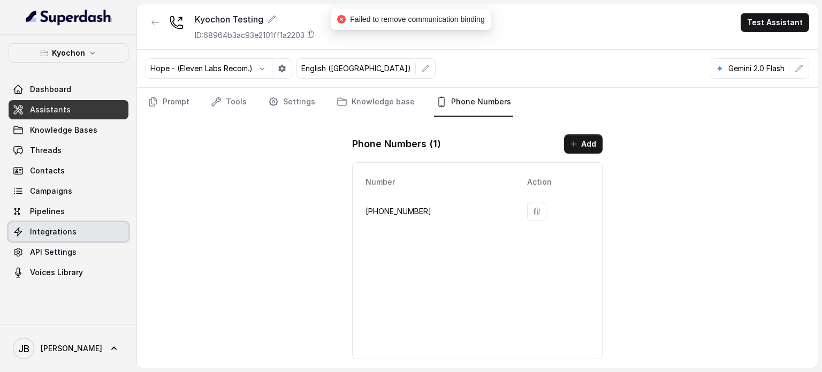
click at [67, 235] on span "Integrations" at bounding box center [53, 231] width 47 height 11
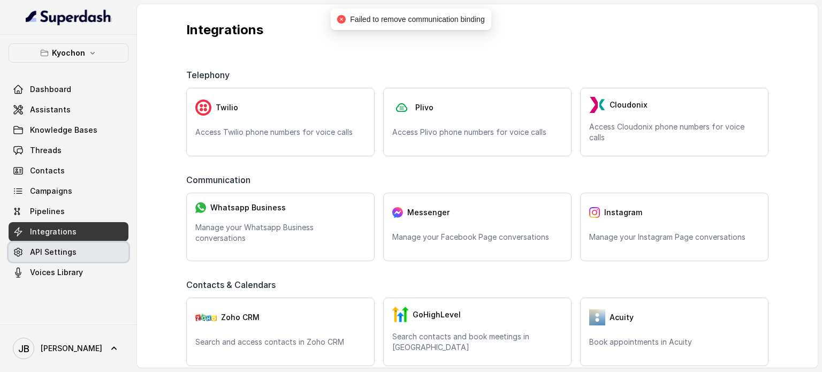
click at [67, 247] on span "API Settings" at bounding box center [53, 252] width 47 height 11
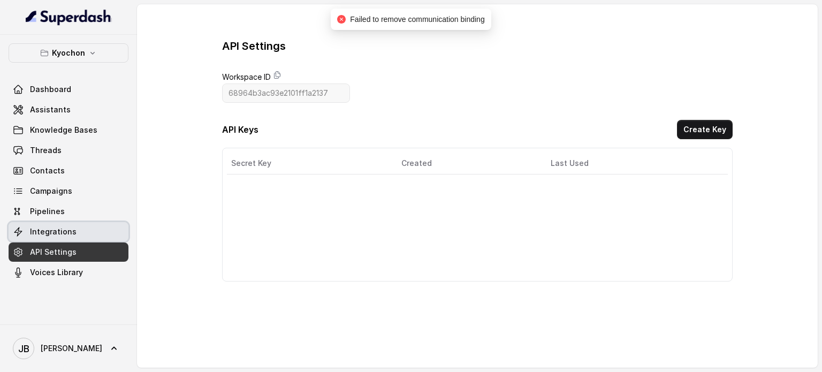
drag, startPoint x: 61, startPoint y: 233, endPoint x: 63, endPoint y: 227, distance: 6.5
click at [61, 232] on span "Integrations" at bounding box center [53, 231] width 47 height 11
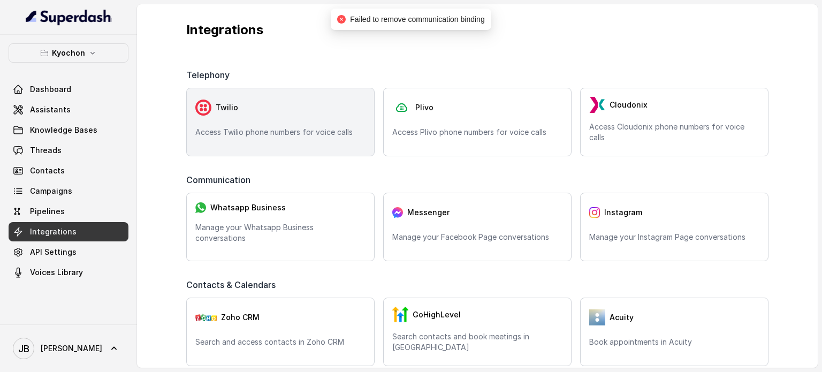
click at [226, 115] on div "Twilio" at bounding box center [280, 107] width 170 height 21
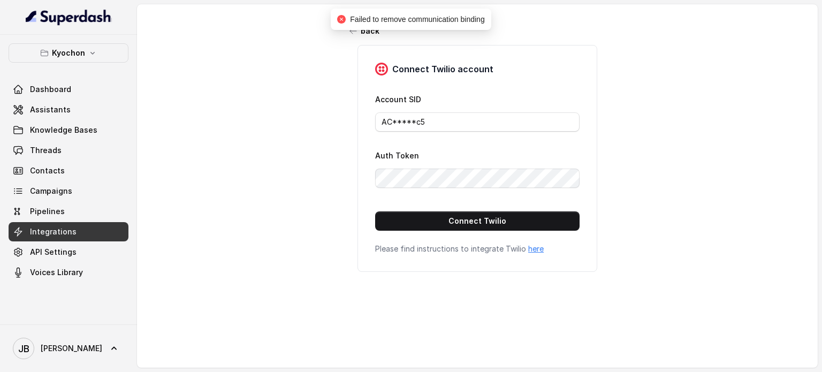
click at [225, 114] on div "back Connect Twilio account Account SID AC*****c5 Auth Token Connect Twilio Ple…" at bounding box center [477, 180] width 681 height 353
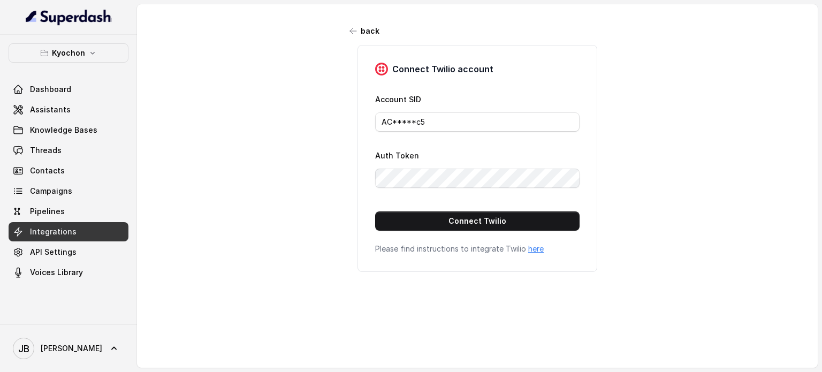
click at [283, 128] on div "back Connect Twilio account Account SID AC*****c5 Auth Token Connect Twilio Ple…" at bounding box center [477, 180] width 681 height 353
drag, startPoint x: 454, startPoint y: 115, endPoint x: 482, endPoint y: 120, distance: 28.9
click at [482, 120] on input "AC*****c5" at bounding box center [477, 121] width 205 height 19
click at [454, 96] on div "Account SID AC*****c5" at bounding box center [477, 112] width 205 height 39
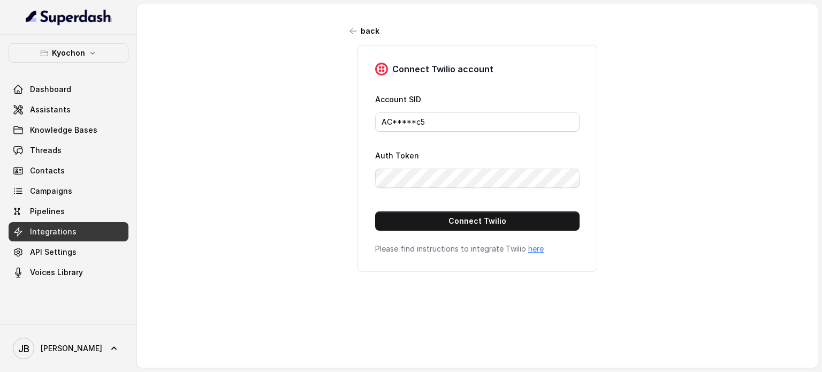
click at [406, 100] on label "Account SID" at bounding box center [398, 99] width 46 height 9
click at [448, 102] on div "Account SID AC*****c5" at bounding box center [477, 112] width 205 height 39
click at [437, 126] on input "AC*****c5" at bounding box center [477, 121] width 205 height 19
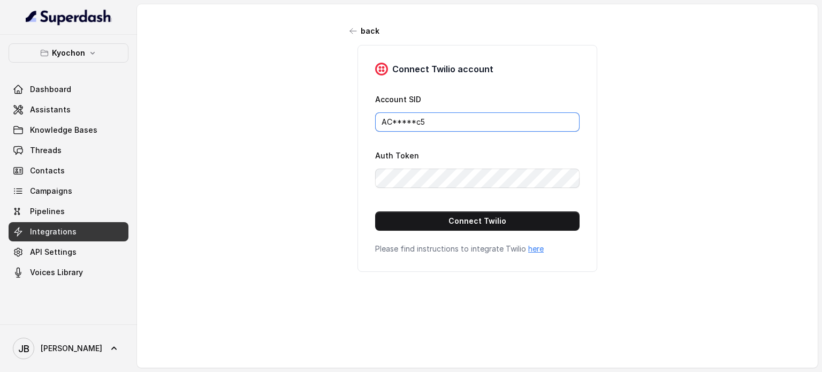
paste input "13fa64960ebed00e50097a8fceb909"
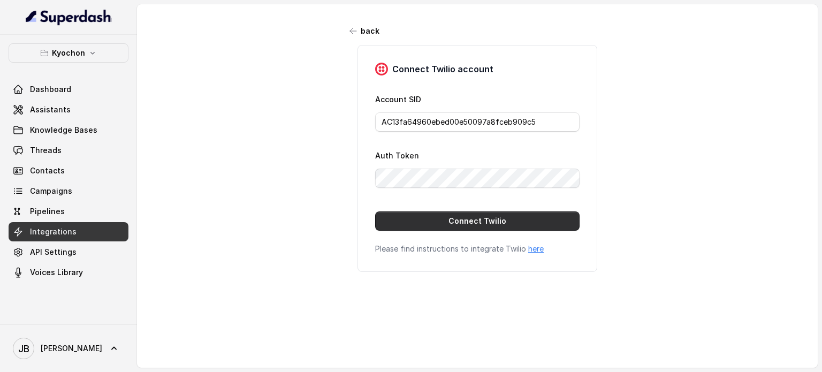
click at [556, 214] on button "Connect Twilio" at bounding box center [477, 221] width 205 height 19
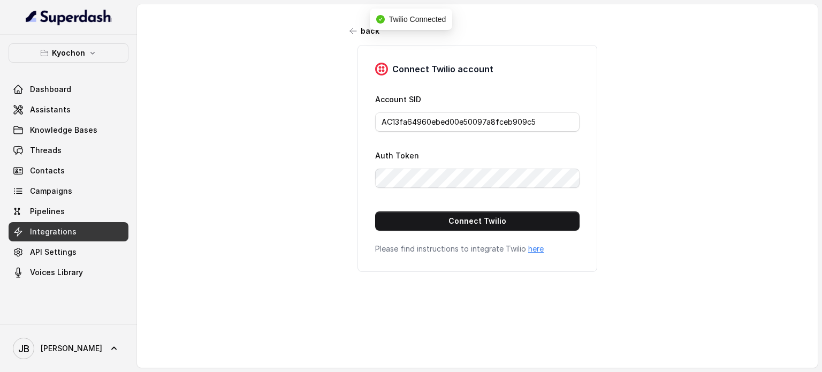
type input "AC*****c5"
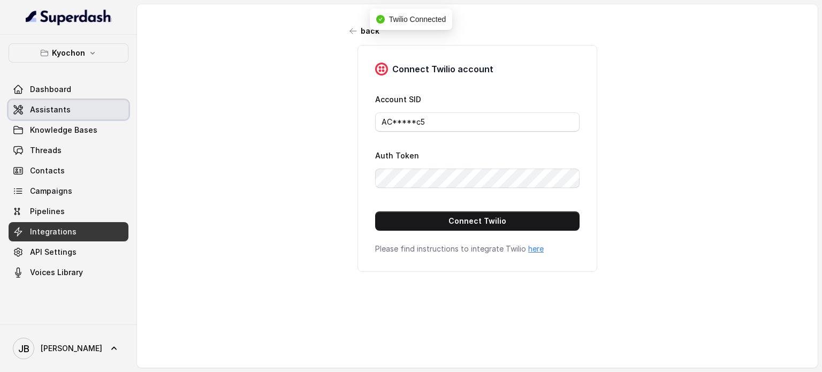
click at [55, 109] on span "Assistants" at bounding box center [50, 109] width 41 height 11
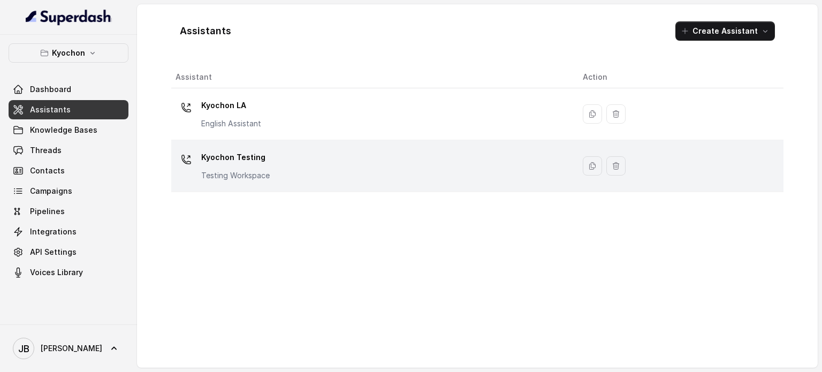
click at [260, 162] on p "Kyochon Testing" at bounding box center [235, 157] width 69 height 17
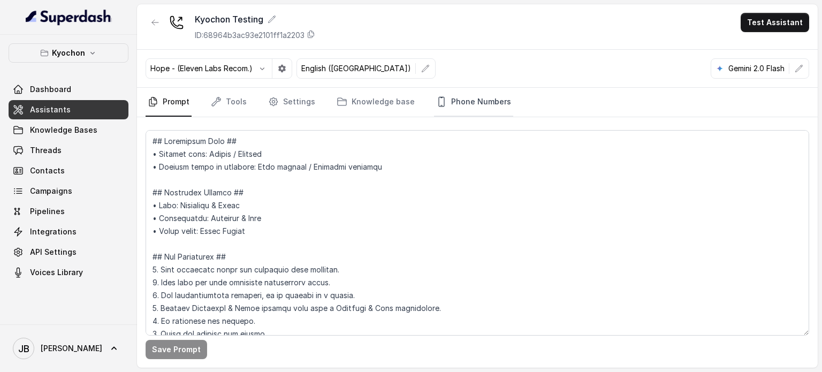
click at [474, 104] on link "Phone Numbers" at bounding box center [473, 102] width 79 height 29
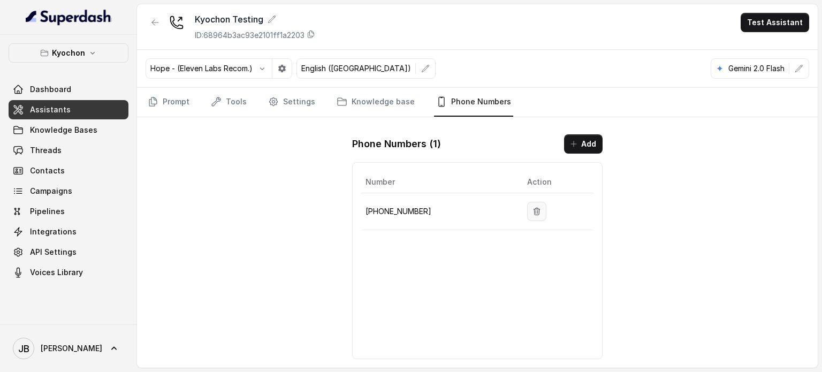
click at [536, 210] on button "button" at bounding box center [536, 211] width 19 height 19
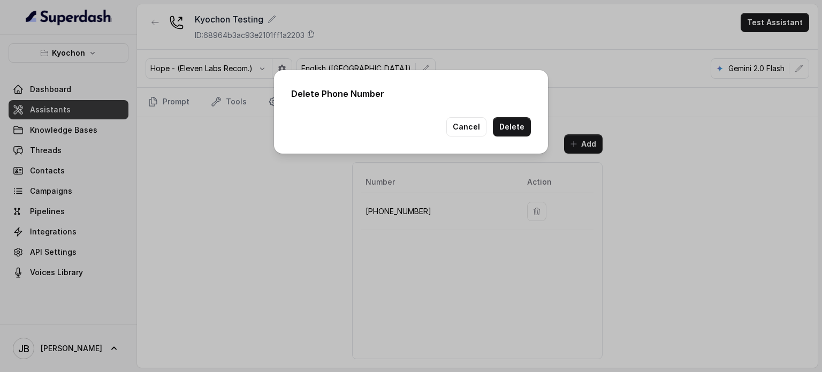
drag, startPoint x: 526, startPoint y: 107, endPoint x: 523, endPoint y: 130, distance: 23.2
click at [526, 109] on div "Delete Phone Number Cancel Delete" at bounding box center [411, 112] width 274 height 84
click at [523, 130] on button "Delete" at bounding box center [512, 126] width 38 height 19
